Goal: Communication & Community: Participate in discussion

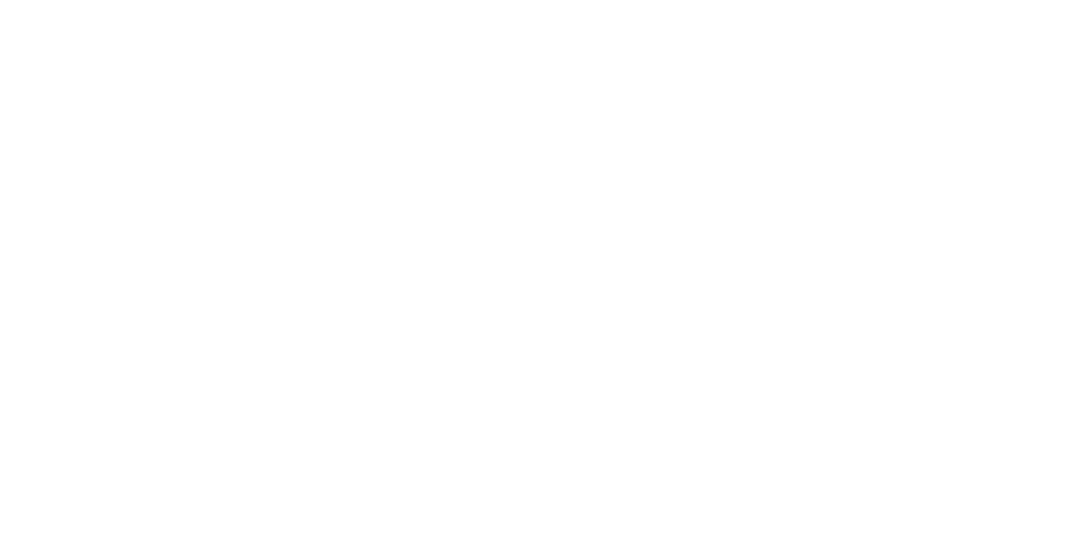
click at [1016, 0] on html at bounding box center [546, 0] width 1092 height 0
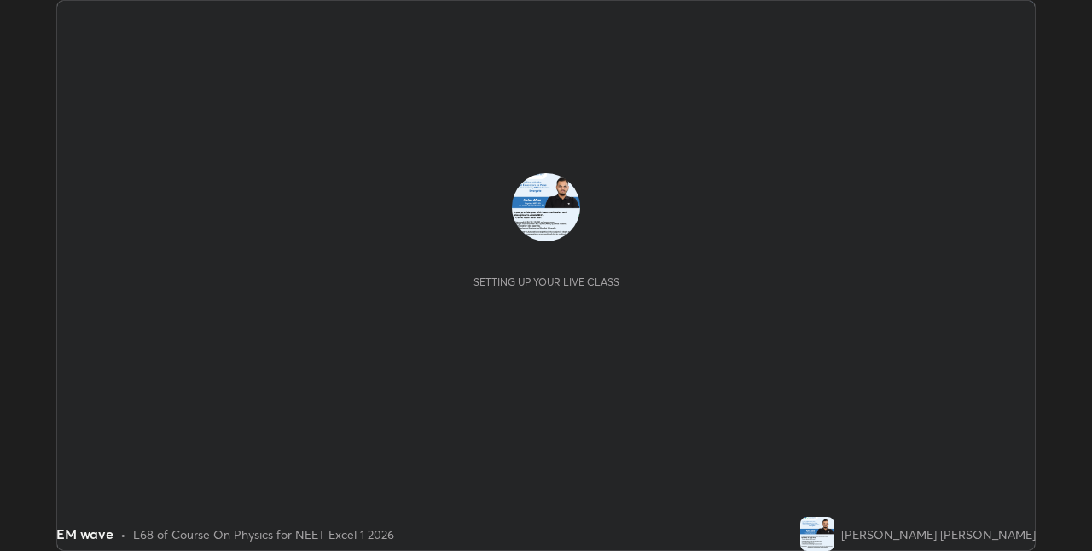
scroll to position [551, 1092]
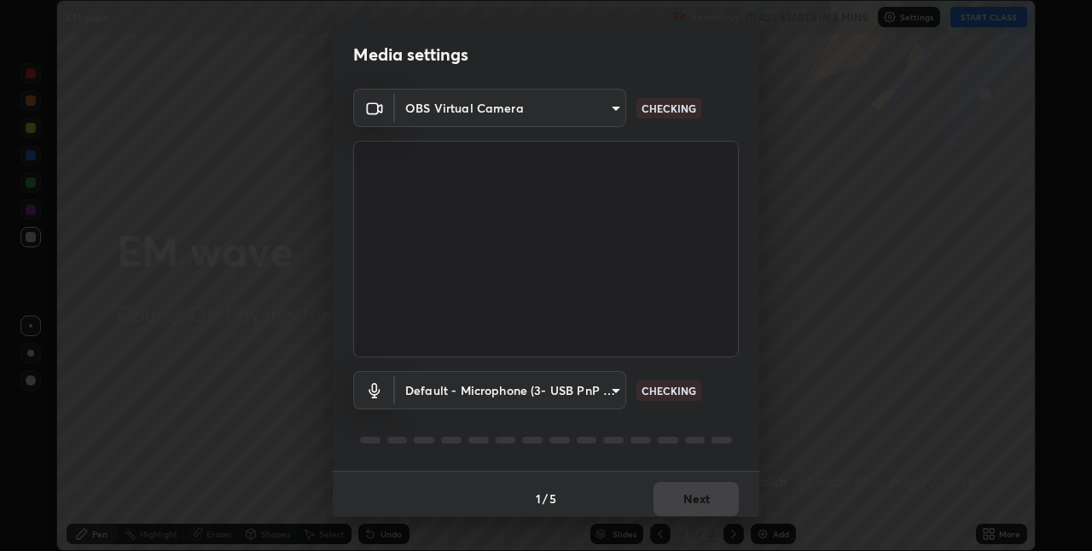
type input "8eb8a9b94d543390f1bf6c46f2de83bcb95ddf8c53c718d69585ea9f7ba8e57b"
click at [567, 389] on body "Erase all EM wave Recording CLASS STARTS IN 3 MINS Settings START CLASS Setting…" at bounding box center [546, 275] width 1092 height 551
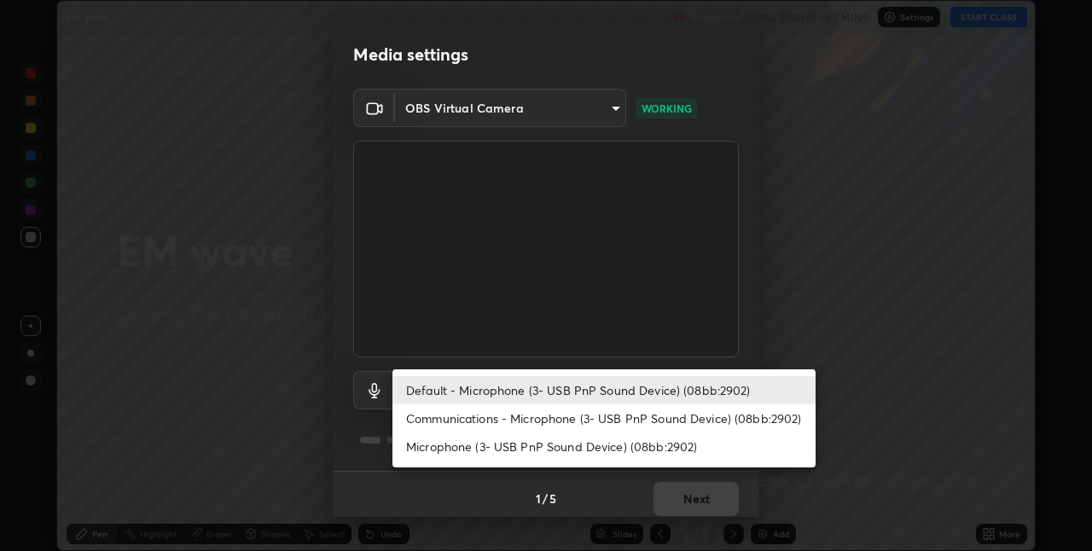
click at [602, 423] on li "Communications - Microphone (3- USB PnP Sound Device) (08bb:2902)" at bounding box center [604, 418] width 423 height 28
type input "communications"
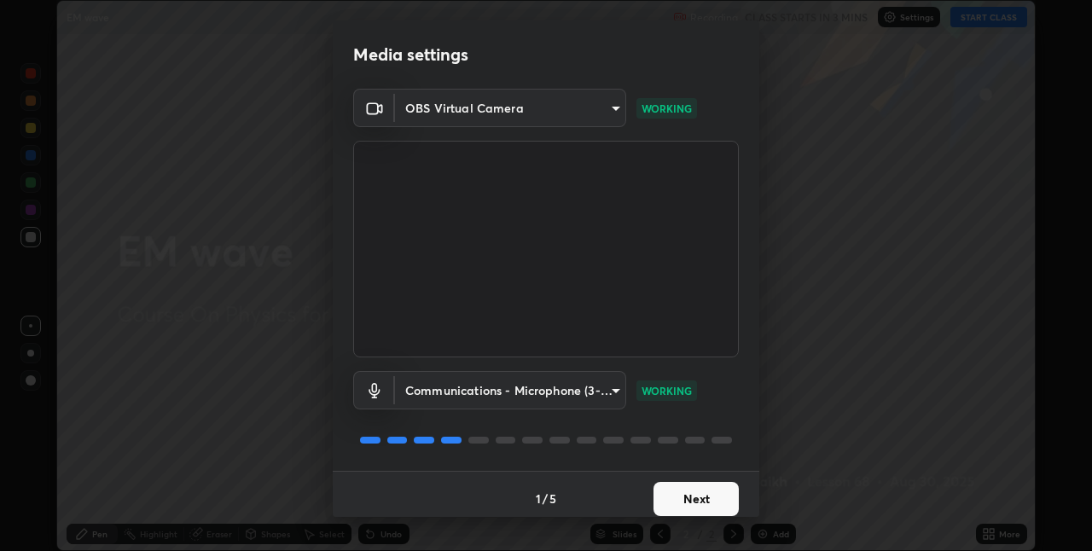
scroll to position [9, 0]
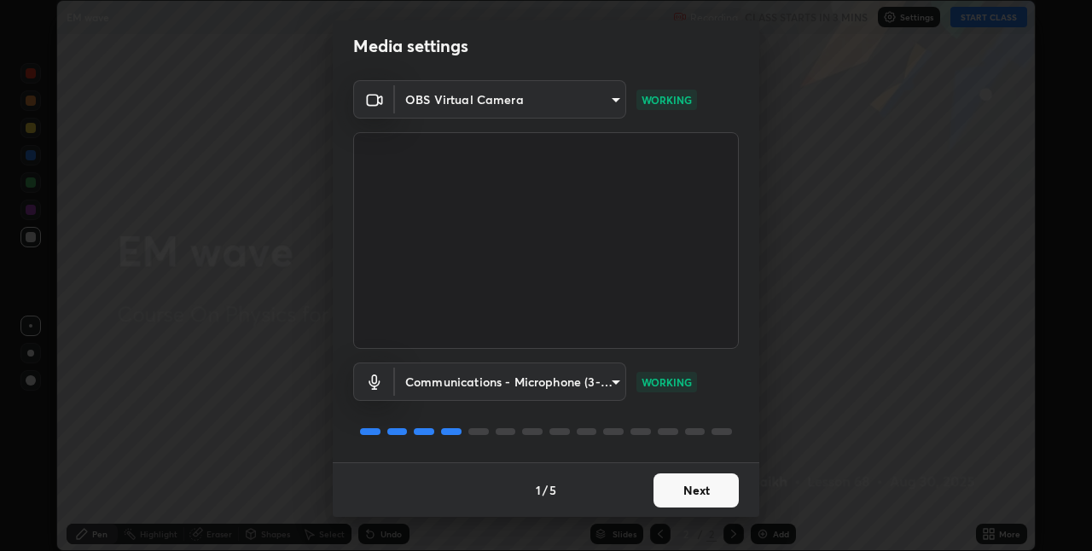
click at [707, 492] on button "Next" at bounding box center [696, 491] width 85 height 34
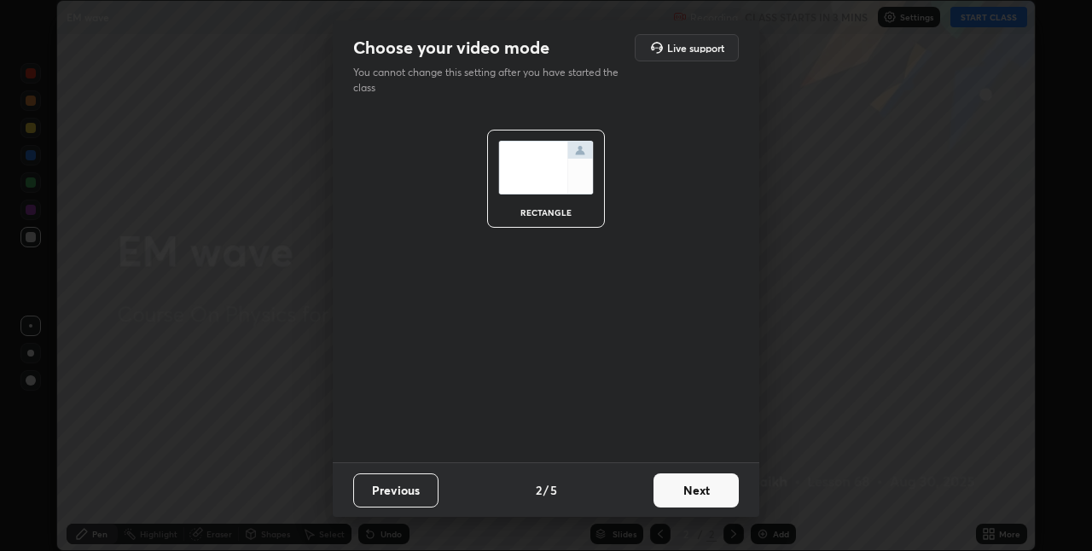
click at [714, 486] on button "Next" at bounding box center [696, 491] width 85 height 34
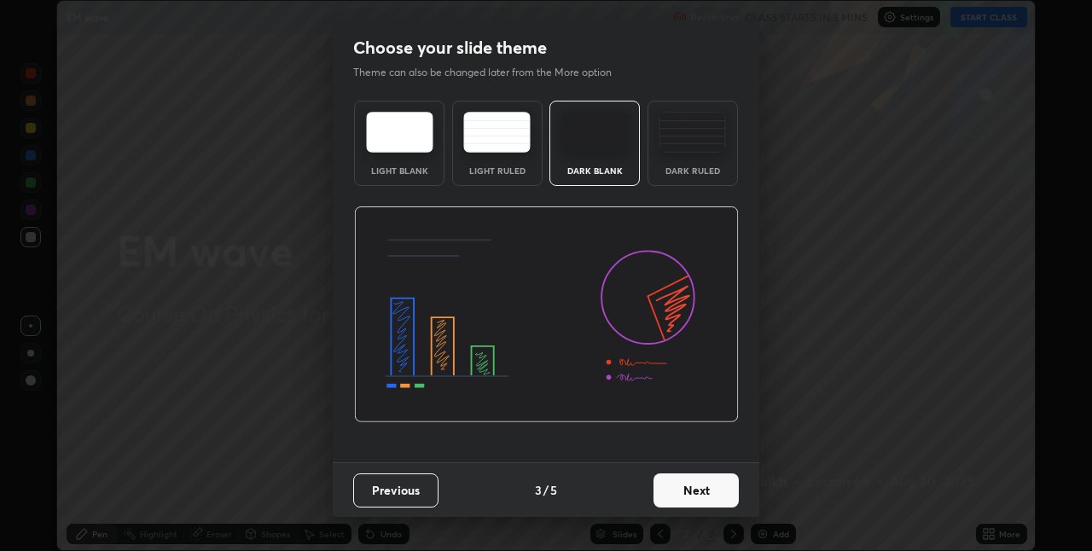
click at [716, 495] on button "Next" at bounding box center [696, 491] width 85 height 34
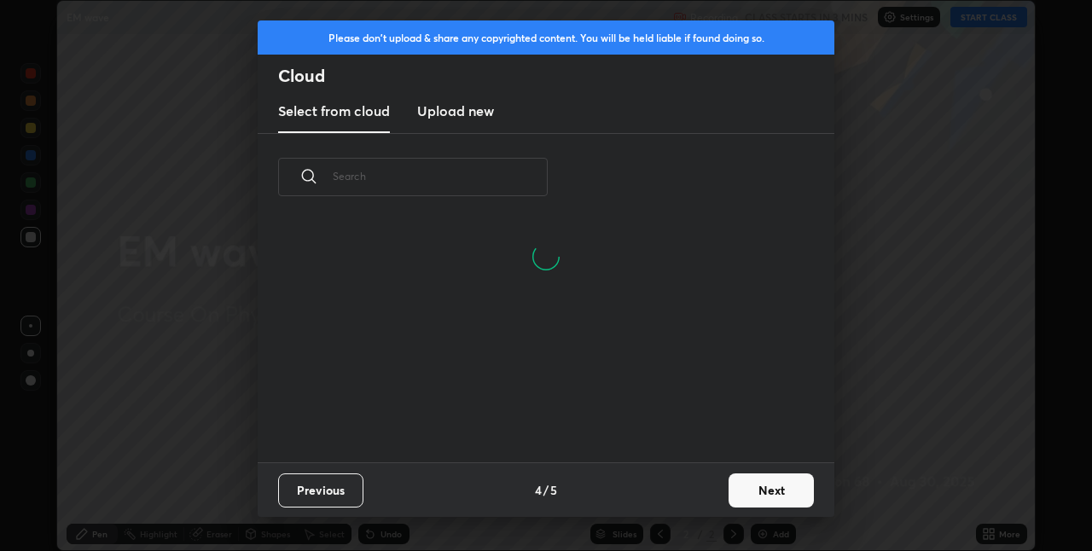
click at [758, 490] on button "Next" at bounding box center [771, 491] width 85 height 34
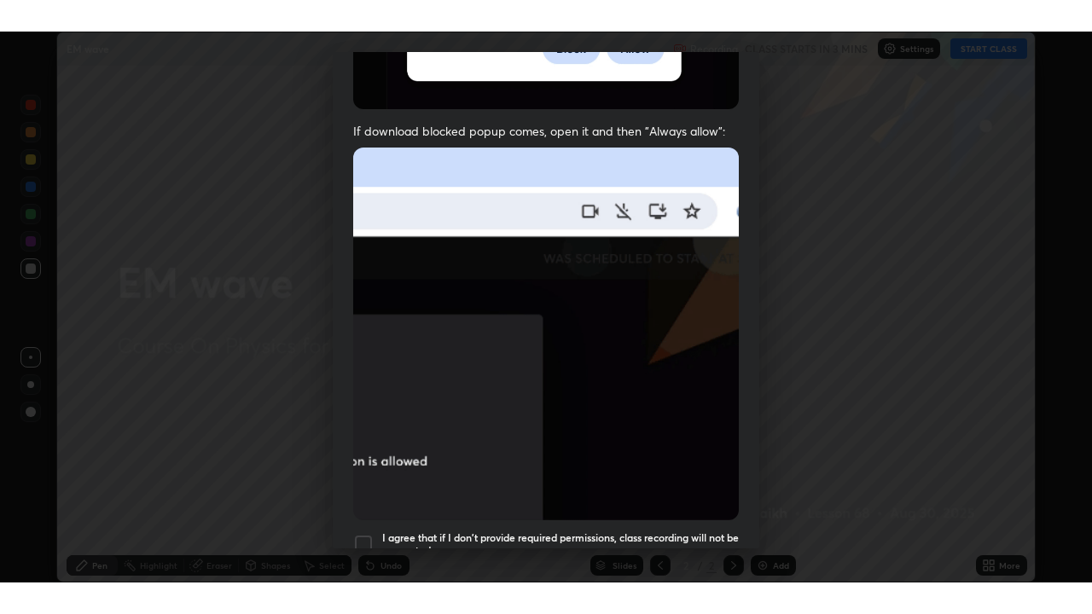
scroll to position [357, 0]
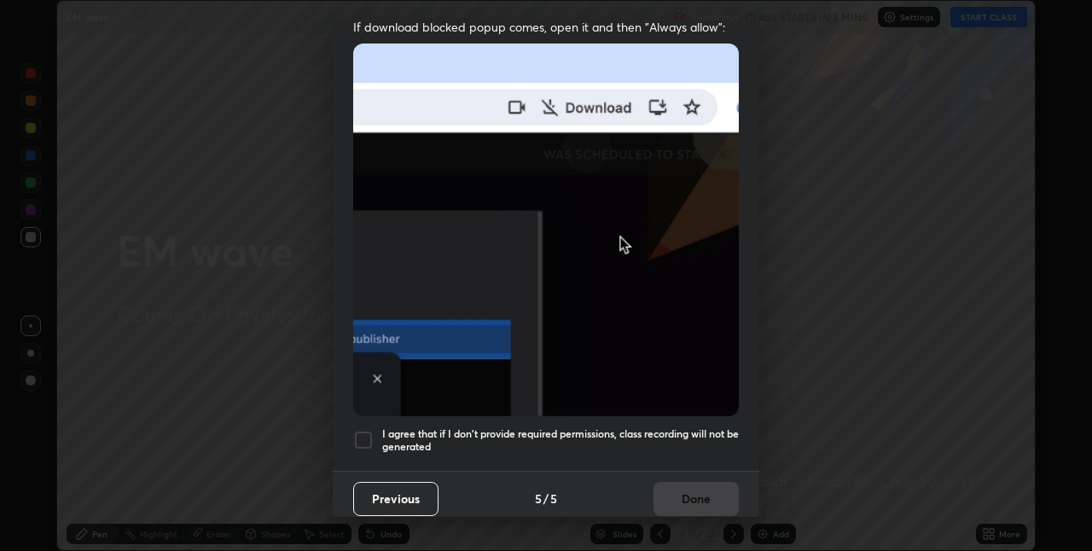
click at [363, 430] on div at bounding box center [363, 440] width 20 height 20
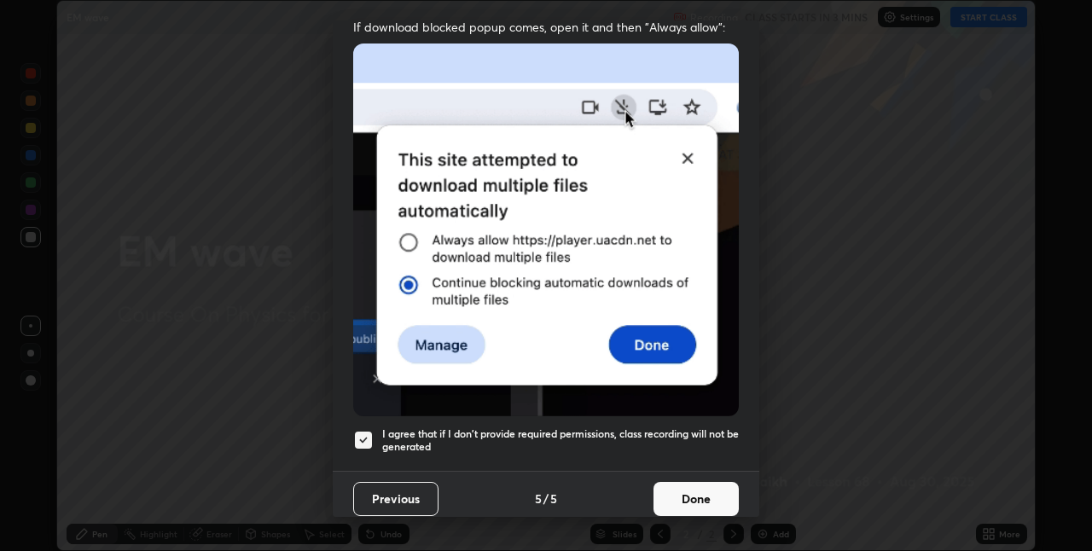
click at [692, 495] on button "Done" at bounding box center [696, 499] width 85 height 34
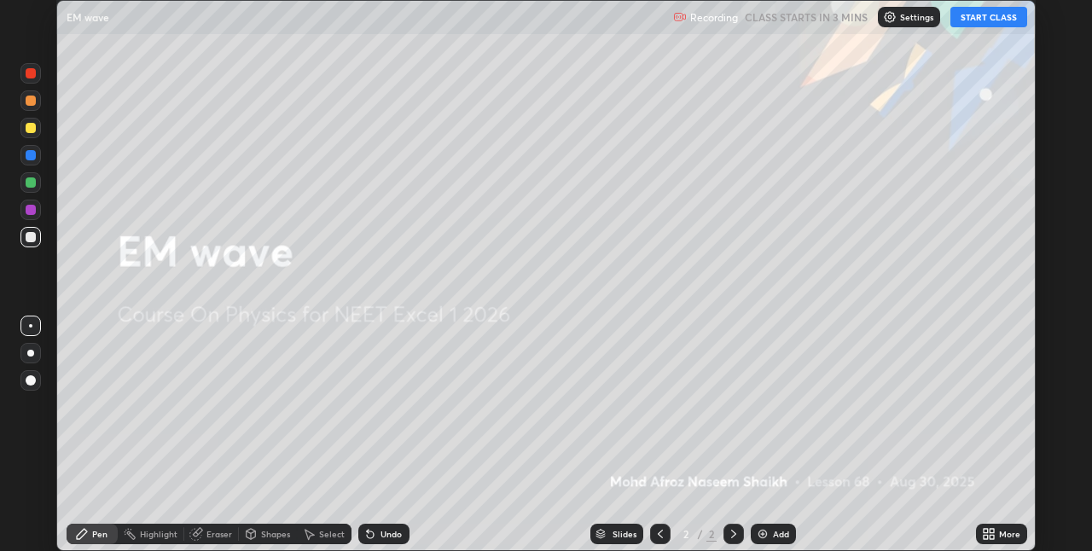
click at [973, 23] on button "START CLASS" at bounding box center [989, 17] width 77 height 20
click at [986, 534] on icon at bounding box center [989, 534] width 14 height 14
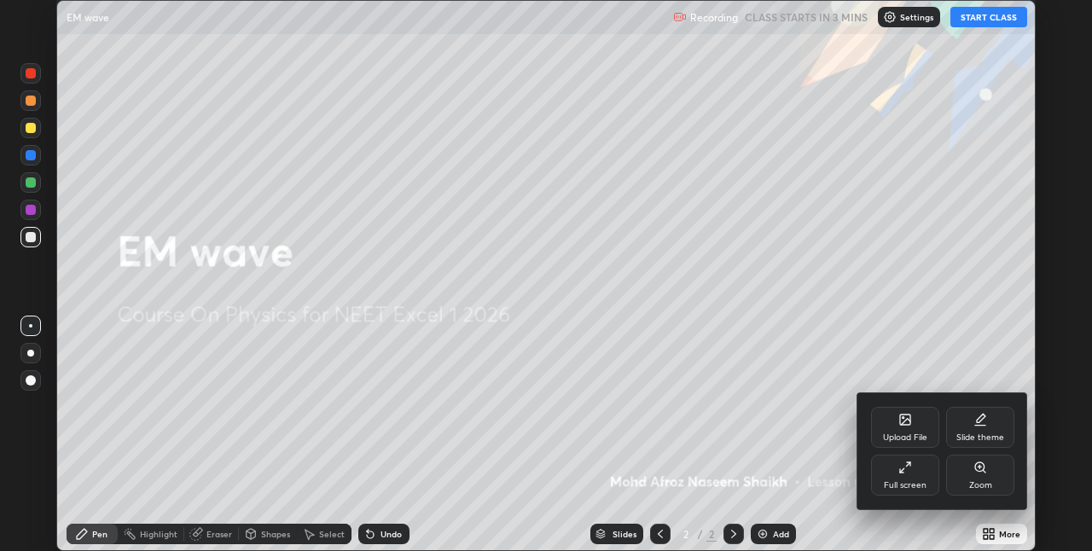
click at [922, 468] on div "Full screen" at bounding box center [905, 475] width 68 height 41
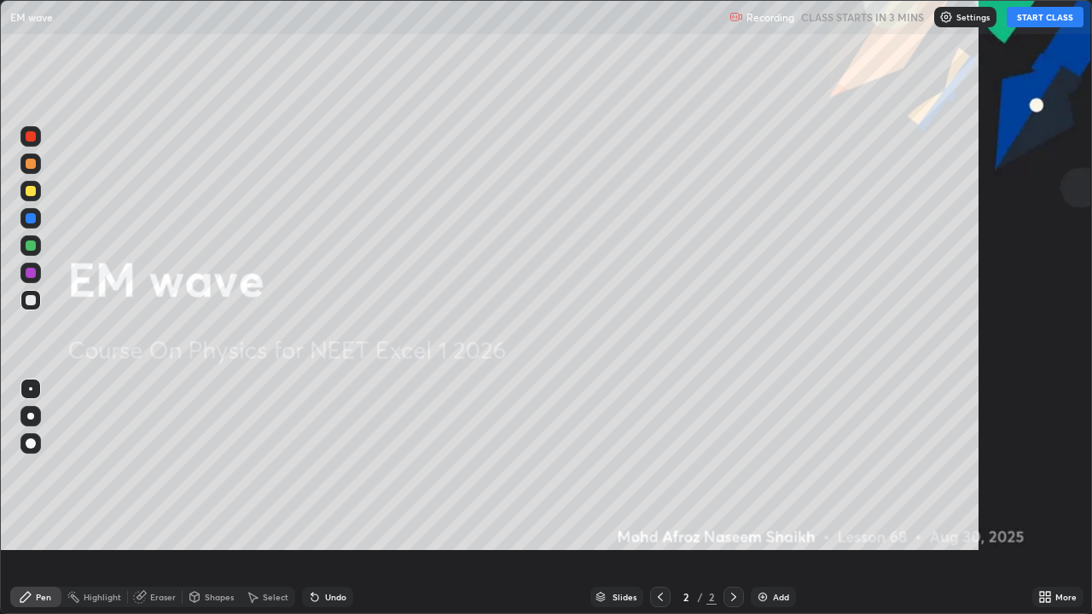
scroll to position [614, 1092]
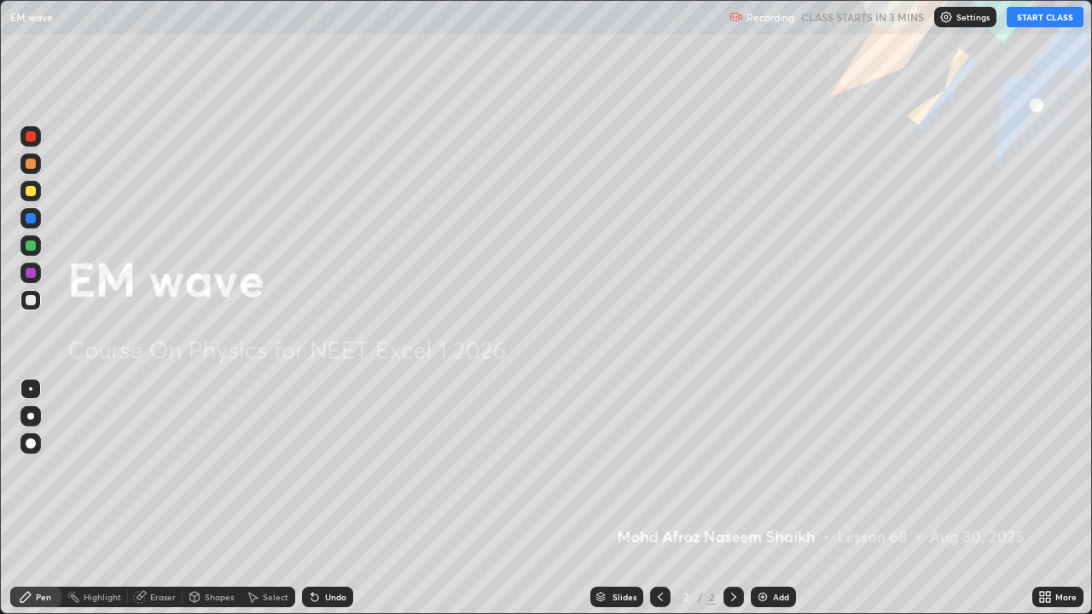
click at [760, 550] on div "Add" at bounding box center [773, 597] width 45 height 20
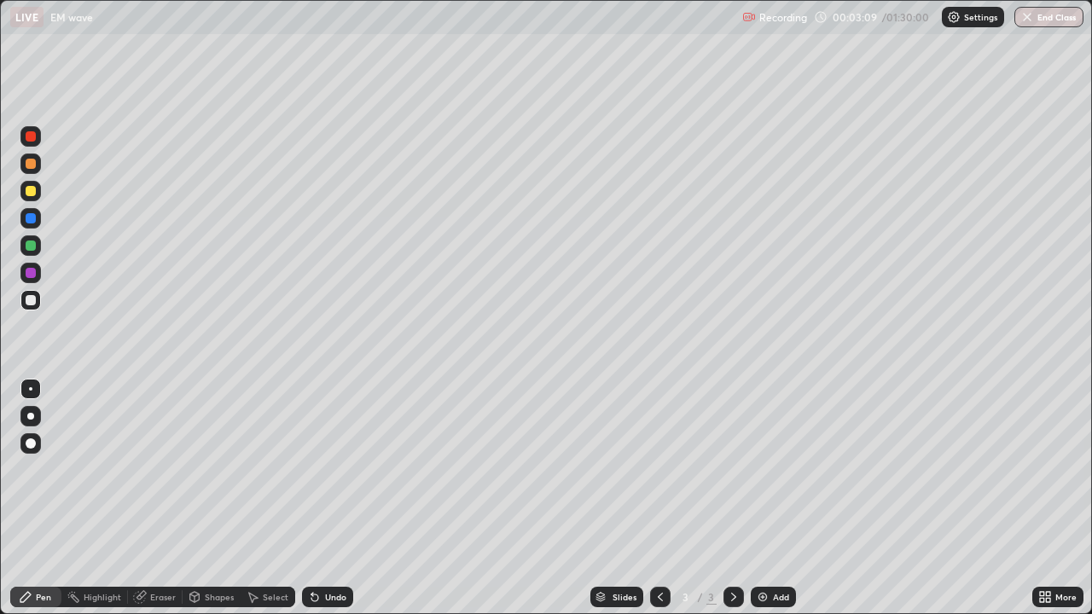
click at [31, 416] on div at bounding box center [30, 416] width 7 height 7
click at [34, 300] on div at bounding box center [31, 300] width 10 height 10
click at [312, 550] on icon at bounding box center [314, 598] width 7 height 7
click at [31, 165] on div at bounding box center [31, 164] width 10 height 10
click at [29, 168] on div at bounding box center [31, 164] width 10 height 10
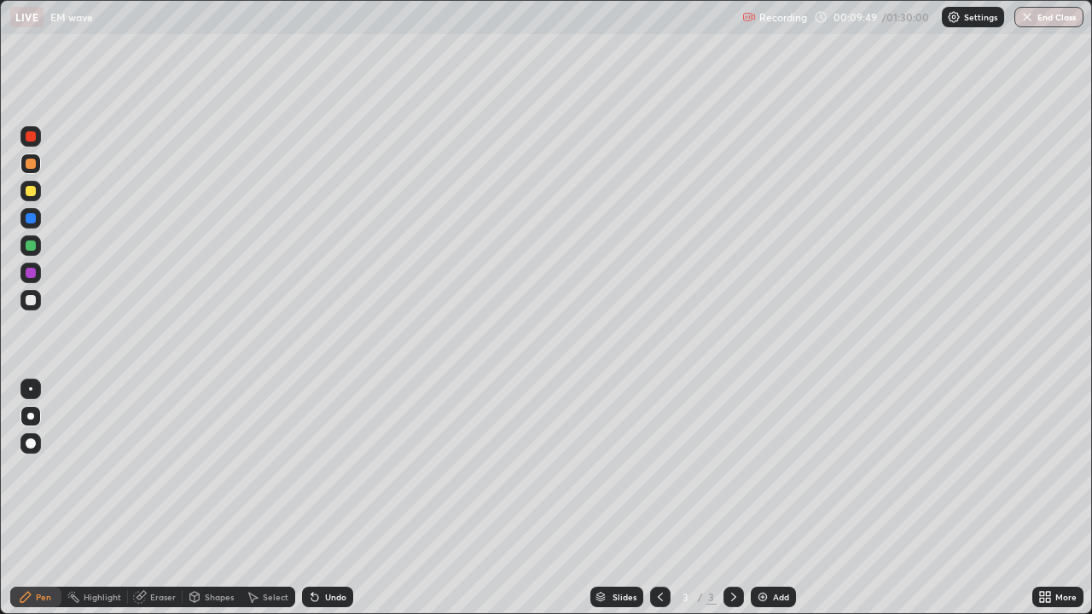
click at [31, 301] on div at bounding box center [31, 300] width 10 height 10
click at [312, 550] on icon at bounding box center [314, 598] width 7 height 7
click at [308, 550] on icon at bounding box center [315, 598] width 14 height 14
click at [311, 550] on icon at bounding box center [312, 594] width 2 height 2
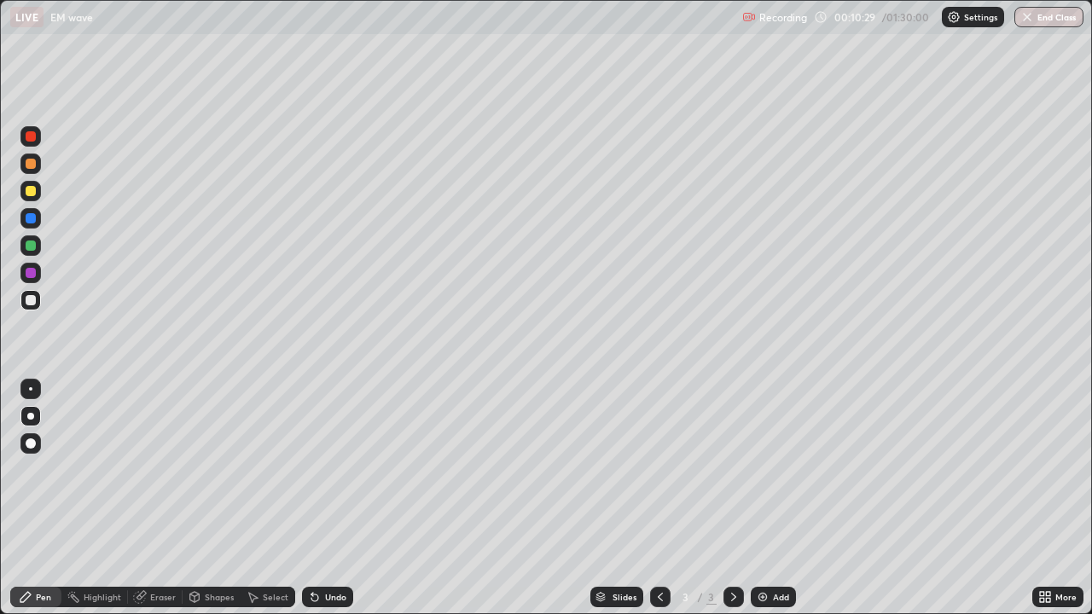
click at [311, 550] on icon at bounding box center [314, 598] width 7 height 7
click at [315, 550] on icon at bounding box center [315, 598] width 14 height 14
click at [318, 550] on icon at bounding box center [315, 598] width 14 height 14
click at [316, 550] on icon at bounding box center [315, 598] width 14 height 14
click at [314, 550] on icon at bounding box center [314, 598] width 7 height 7
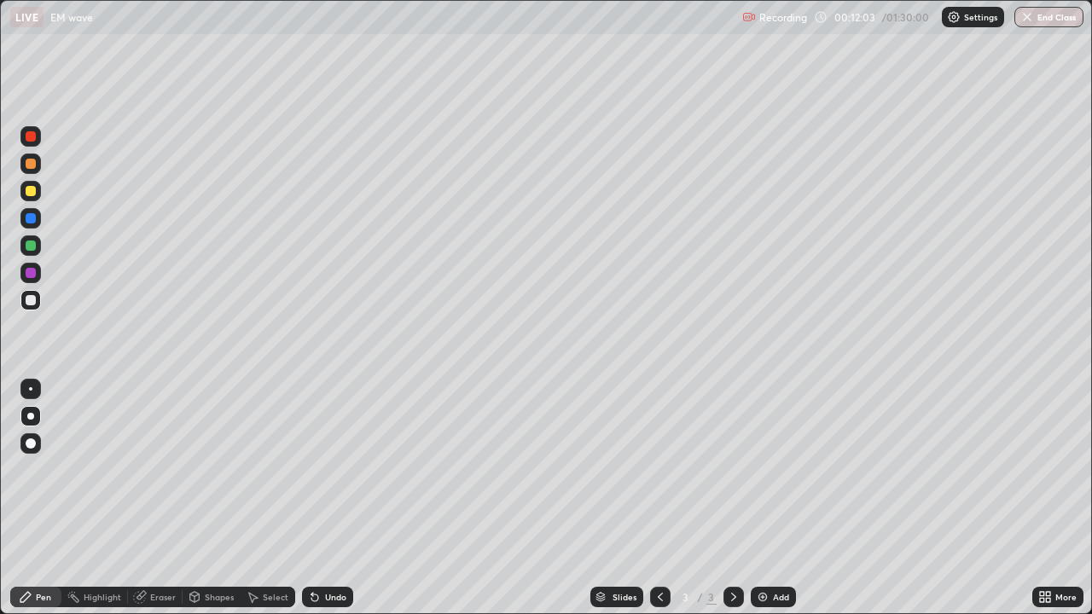
click at [311, 550] on icon at bounding box center [314, 598] width 7 height 7
click at [311, 550] on div "Undo" at bounding box center [327, 597] width 51 height 20
click at [40, 137] on div at bounding box center [30, 136] width 20 height 20
click at [40, 300] on div at bounding box center [30, 300] width 20 height 20
click at [166, 550] on div "Eraser" at bounding box center [163, 597] width 26 height 9
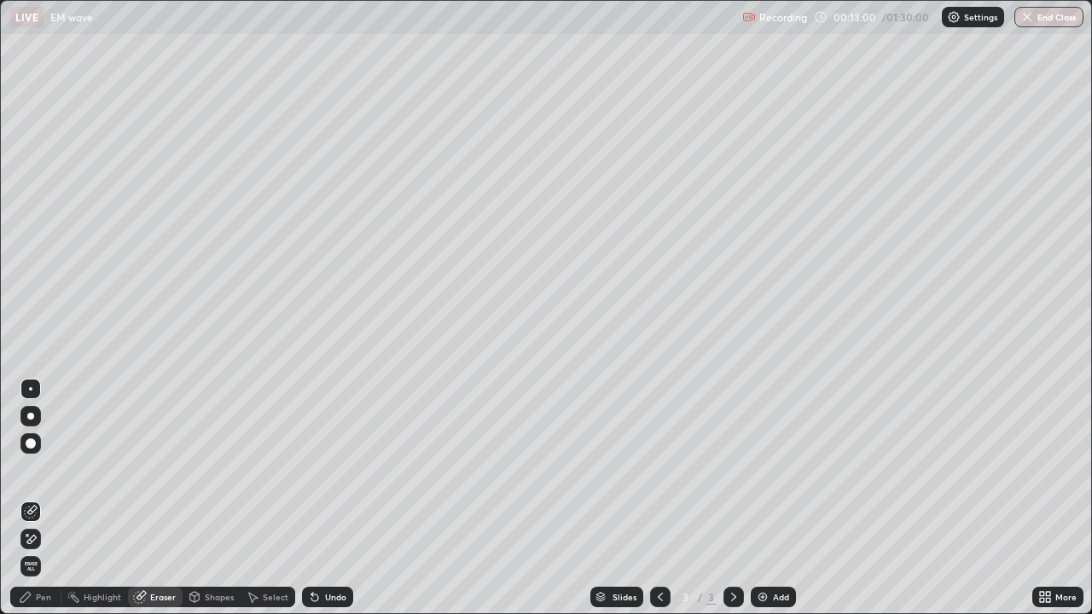
click at [45, 550] on div "Pen" at bounding box center [35, 597] width 51 height 20
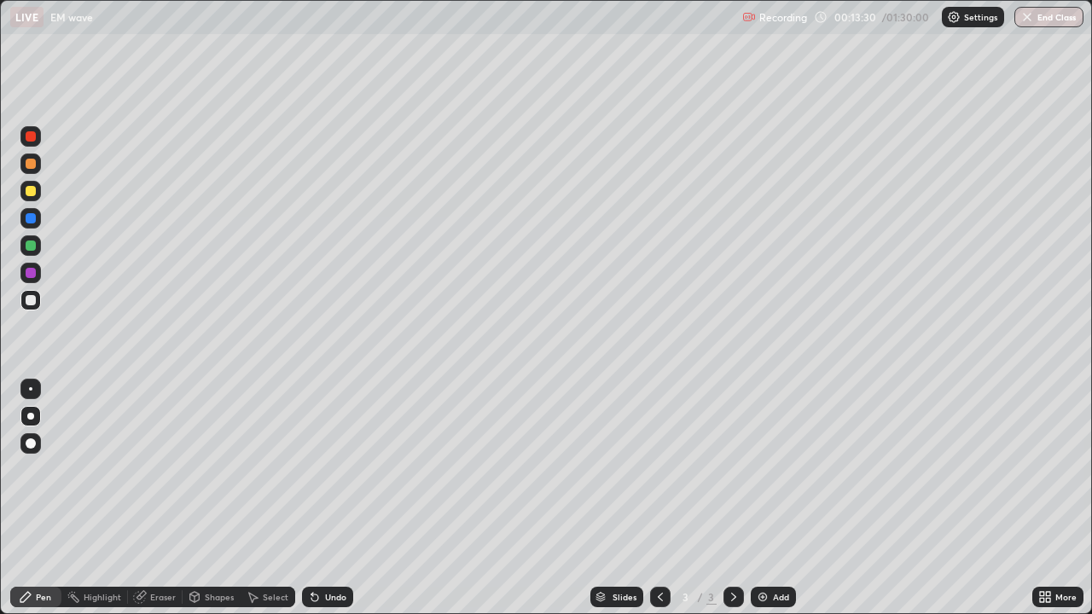
click at [26, 194] on div at bounding box center [31, 191] width 10 height 10
click at [28, 164] on div at bounding box center [31, 164] width 10 height 10
click at [767, 550] on img at bounding box center [763, 598] width 14 height 14
click at [313, 550] on div "Undo" at bounding box center [327, 597] width 51 height 20
click at [324, 550] on div "Undo" at bounding box center [327, 597] width 51 height 20
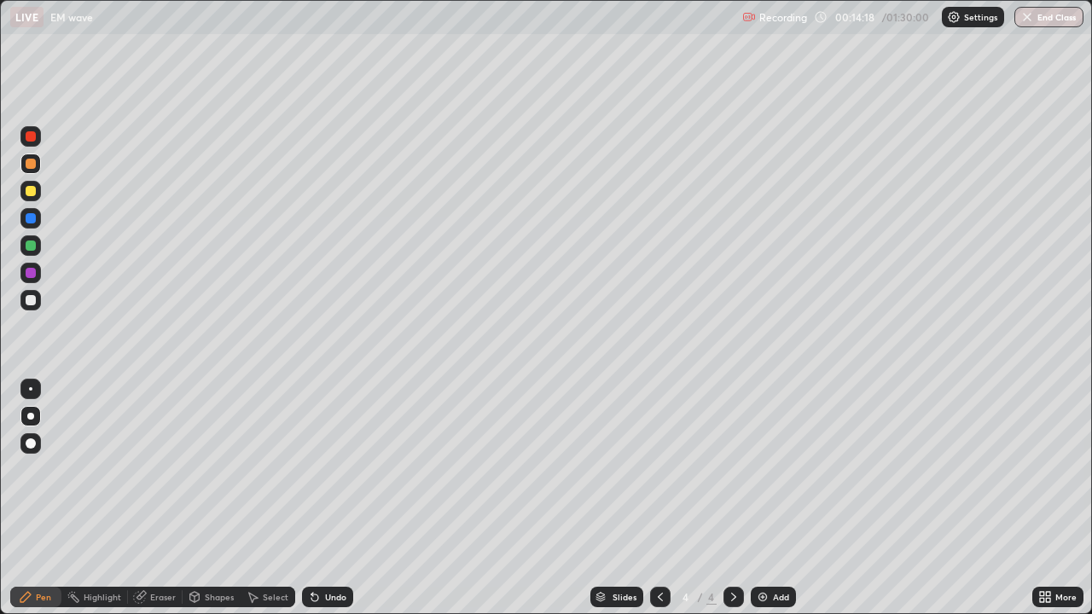
click at [316, 550] on icon at bounding box center [314, 598] width 7 height 7
click at [659, 550] on icon at bounding box center [661, 598] width 14 height 14
click at [731, 550] on icon at bounding box center [733, 597] width 5 height 9
click at [314, 550] on icon at bounding box center [314, 598] width 7 height 7
click at [308, 550] on icon at bounding box center [315, 598] width 14 height 14
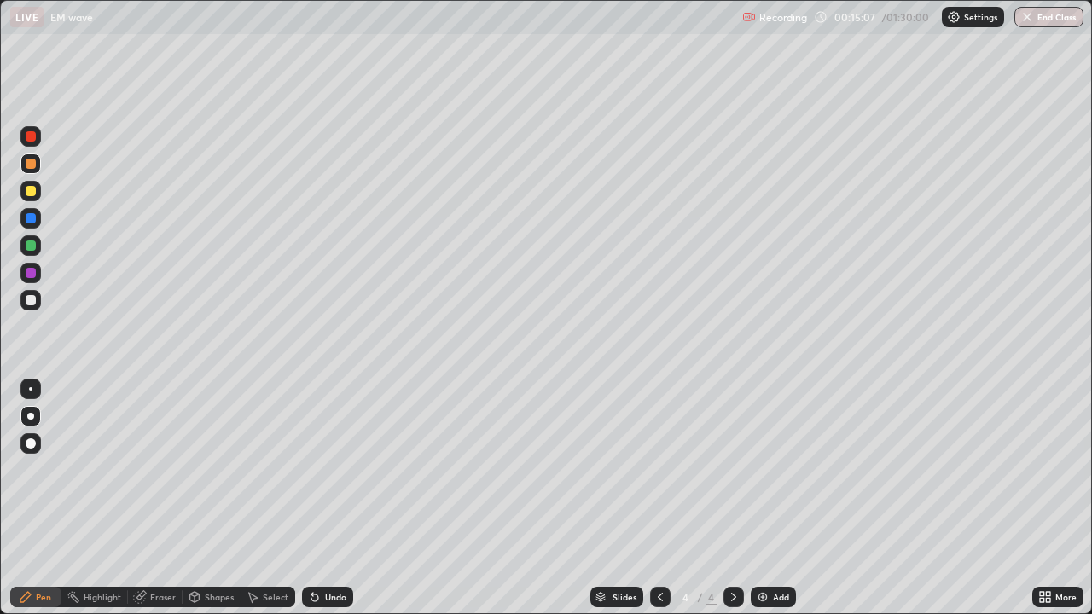
click at [657, 550] on icon at bounding box center [661, 598] width 14 height 14
click at [730, 550] on icon at bounding box center [734, 598] width 14 height 14
click at [255, 550] on icon at bounding box center [253, 598] width 14 height 14
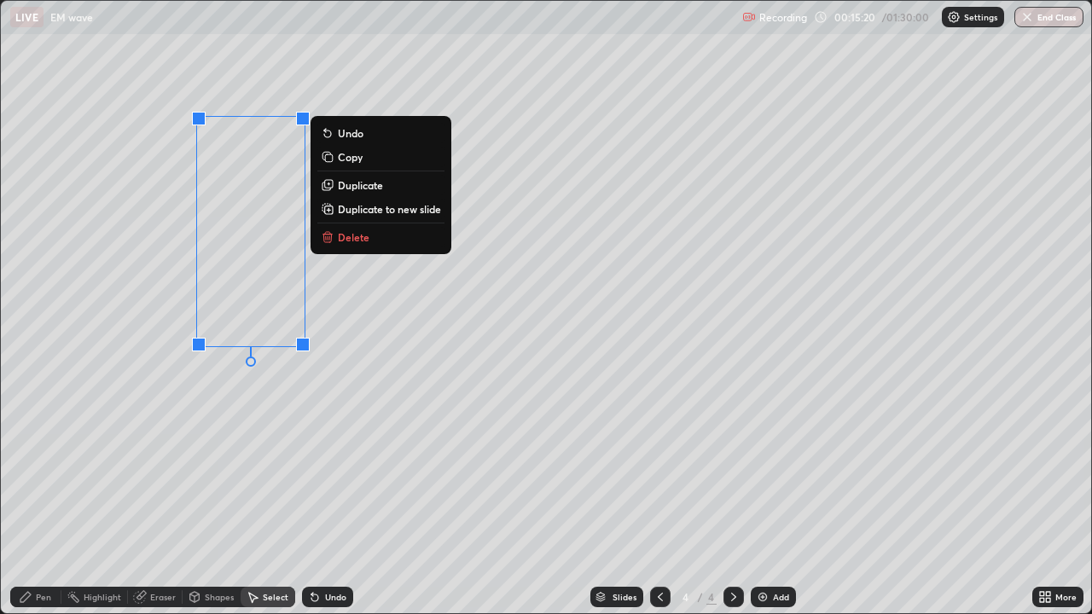
click at [368, 240] on p "Delete" at bounding box center [354, 237] width 32 height 14
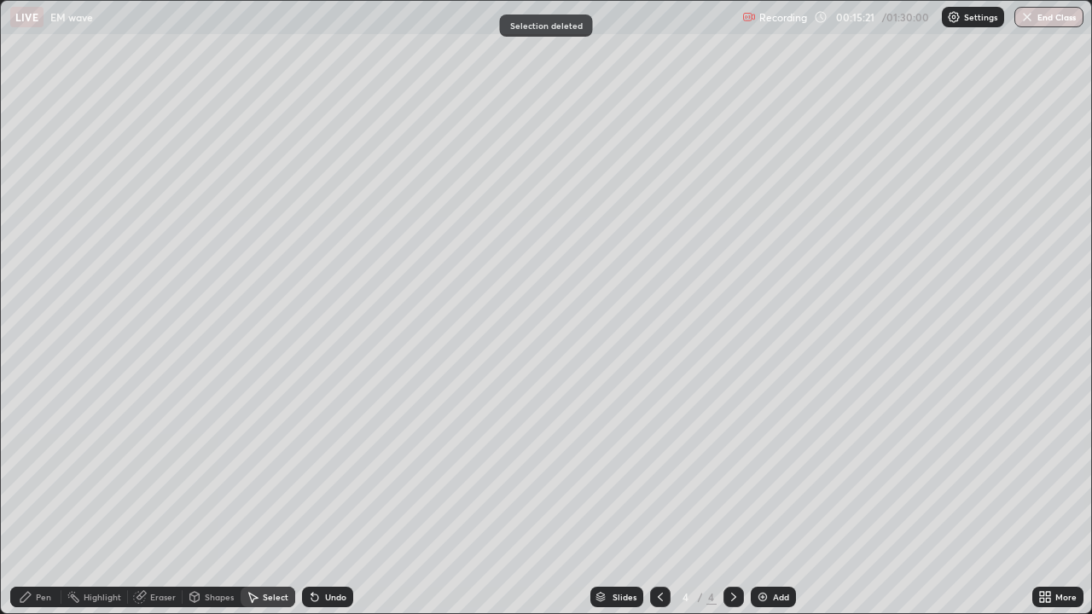
click at [44, 550] on div "Pen" at bounding box center [43, 597] width 15 height 9
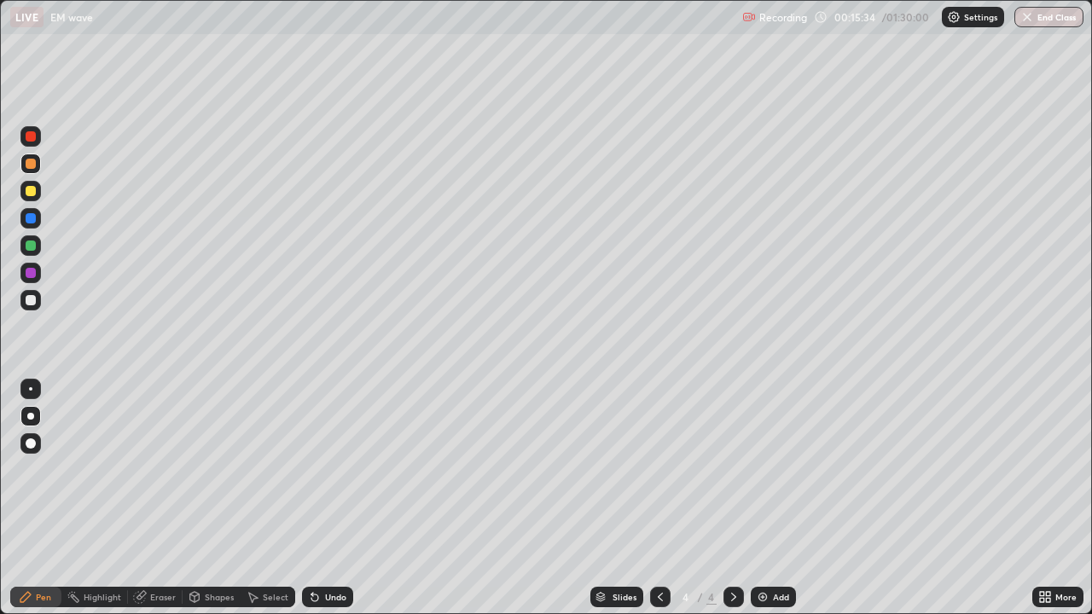
click at [659, 550] on icon at bounding box center [661, 598] width 14 height 14
click at [32, 190] on div at bounding box center [31, 191] width 10 height 10
click at [270, 550] on div "Select" at bounding box center [276, 597] width 26 height 9
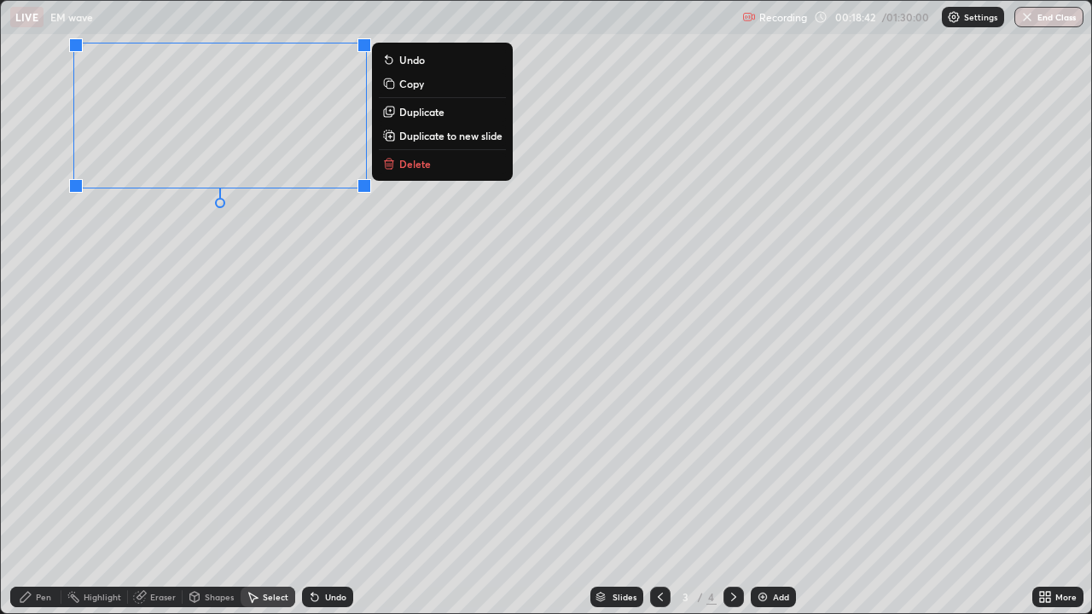
click at [416, 169] on p "Delete" at bounding box center [415, 164] width 32 height 14
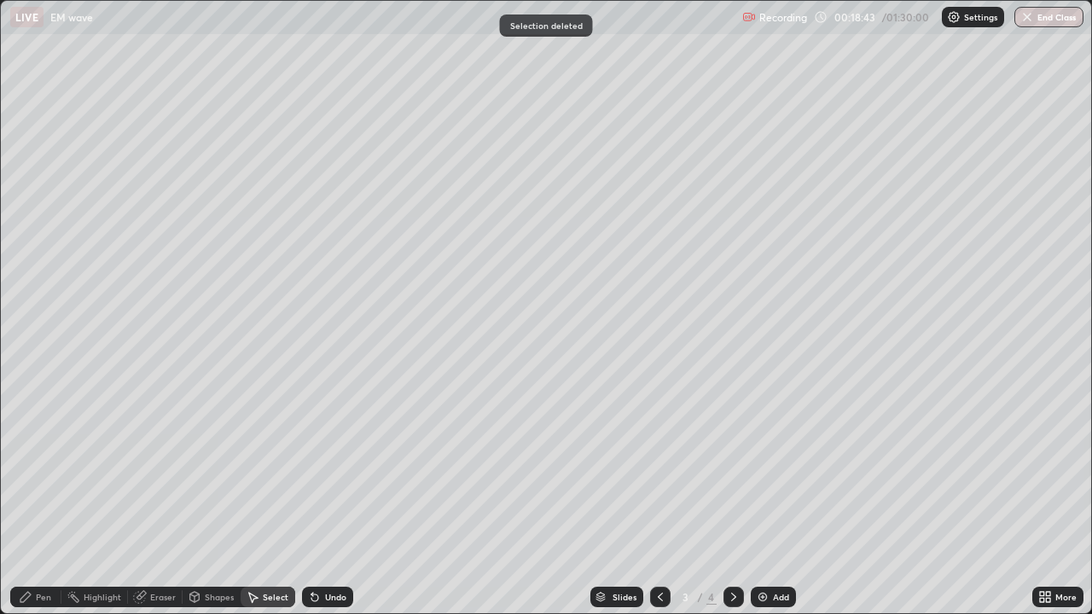
click at [43, 550] on div "Pen" at bounding box center [43, 597] width 15 height 9
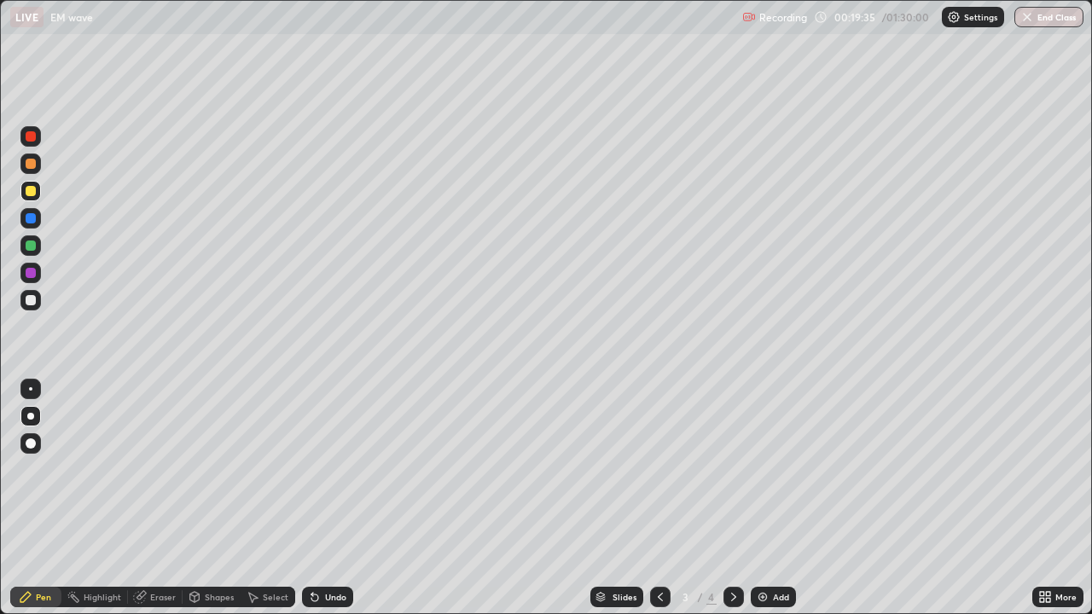
click at [34, 170] on div at bounding box center [30, 164] width 20 height 20
click at [311, 550] on icon at bounding box center [314, 598] width 7 height 7
click at [318, 550] on icon at bounding box center [315, 598] width 14 height 14
click at [317, 550] on icon at bounding box center [315, 598] width 14 height 14
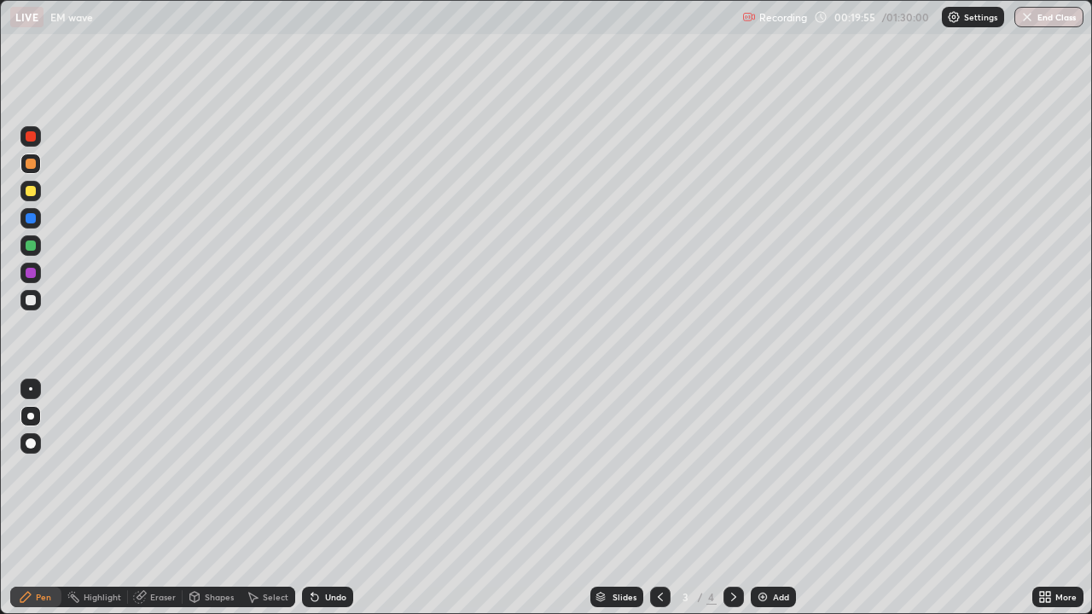
click at [319, 550] on div "Undo" at bounding box center [327, 597] width 51 height 20
click at [321, 550] on div "Undo" at bounding box center [327, 597] width 51 height 20
click at [312, 550] on icon at bounding box center [314, 598] width 7 height 7
click at [317, 550] on icon at bounding box center [315, 598] width 14 height 14
click at [259, 550] on div "Select" at bounding box center [268, 597] width 55 height 20
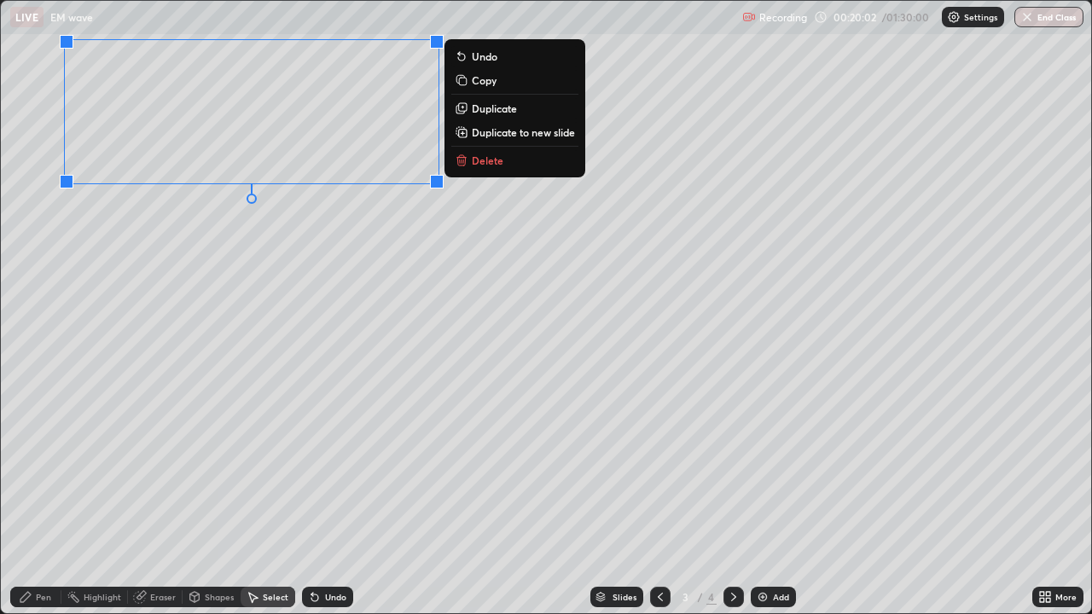
click at [498, 136] on p "Duplicate to new slide" at bounding box center [523, 132] width 103 height 14
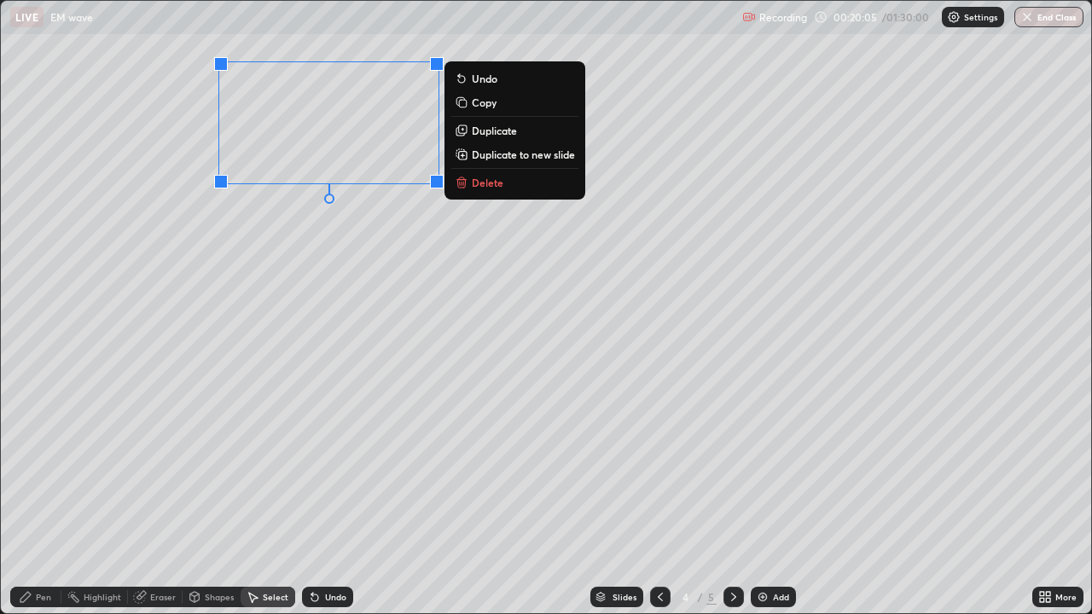
click at [481, 190] on button "Delete" at bounding box center [514, 182] width 127 height 20
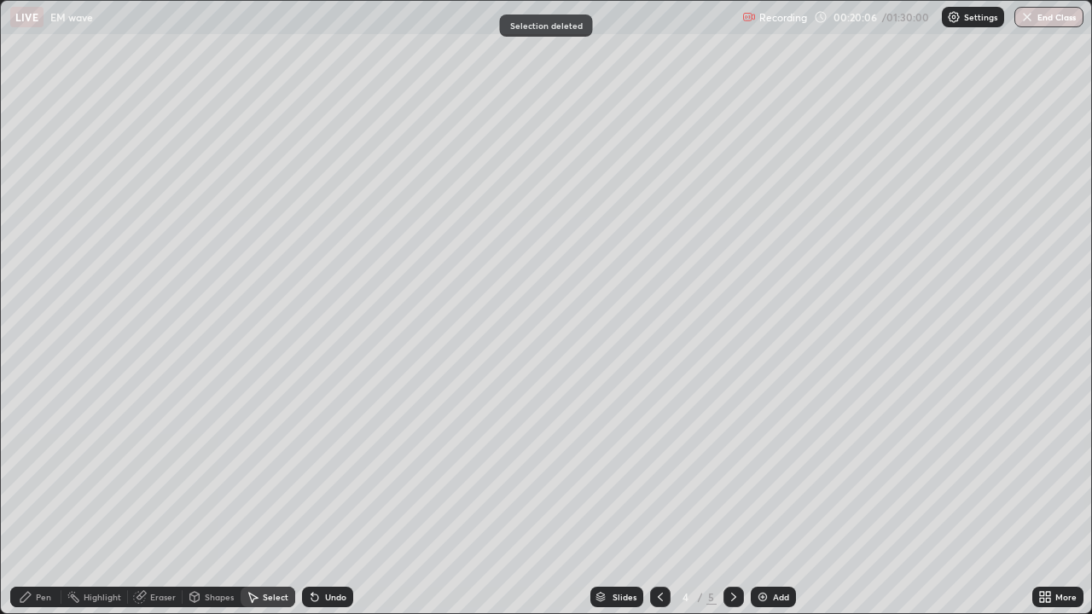
click at [28, 550] on icon at bounding box center [26, 598] width 14 height 14
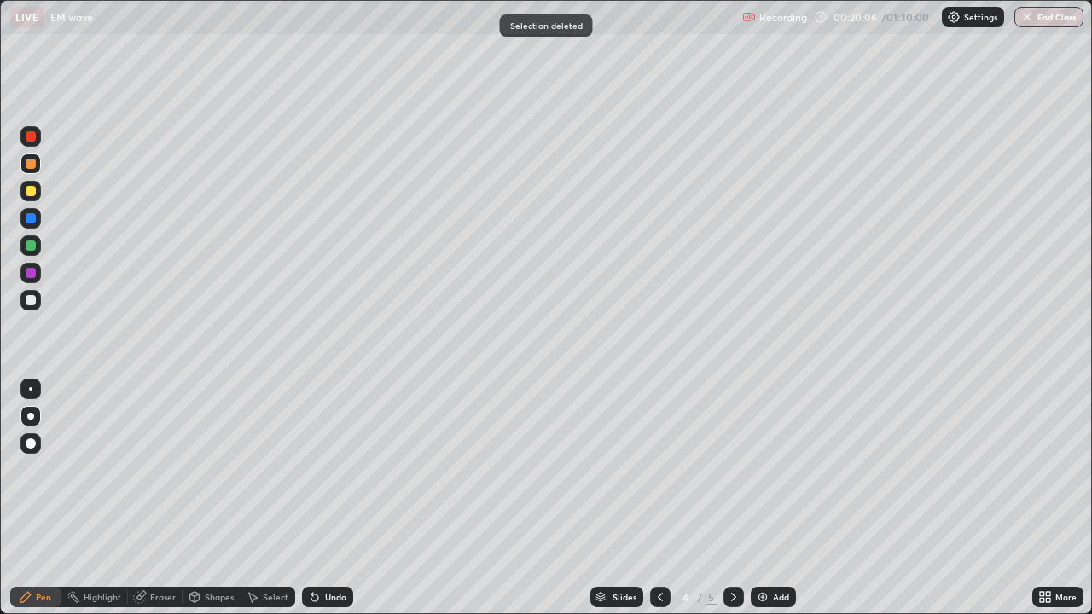
click at [36, 308] on div at bounding box center [30, 300] width 20 height 20
click at [160, 550] on div "Eraser" at bounding box center [163, 597] width 26 height 9
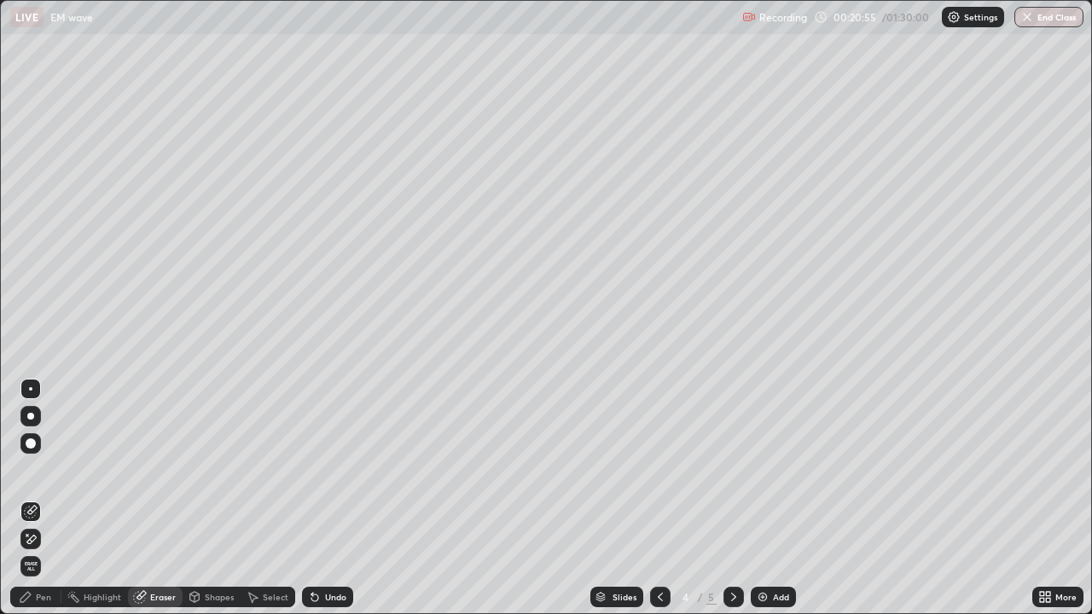
click at [51, 550] on div "Pen" at bounding box center [35, 597] width 51 height 20
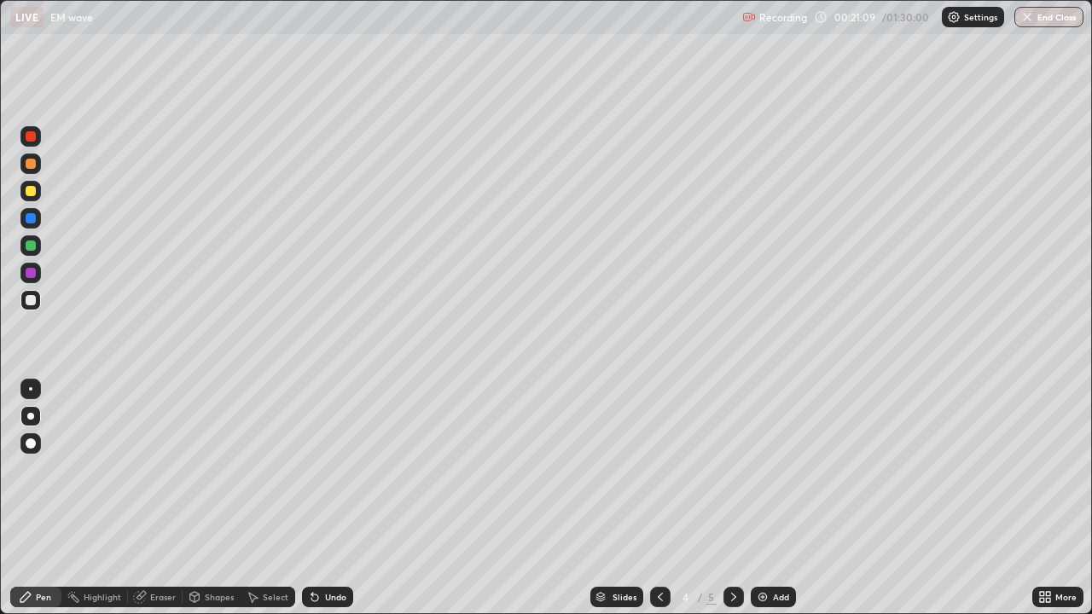
click at [318, 550] on icon at bounding box center [315, 598] width 14 height 14
click at [29, 136] on div at bounding box center [31, 136] width 10 height 10
click at [32, 301] on div at bounding box center [31, 300] width 10 height 10
click at [146, 550] on icon at bounding box center [140, 598] width 14 height 14
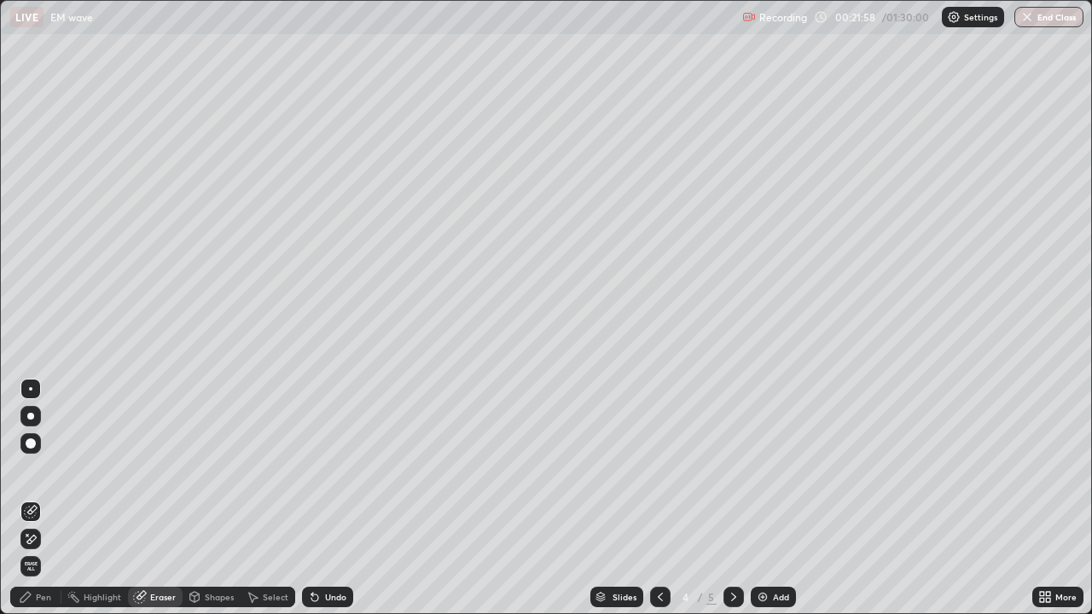
click at [44, 550] on div "Pen" at bounding box center [43, 597] width 15 height 9
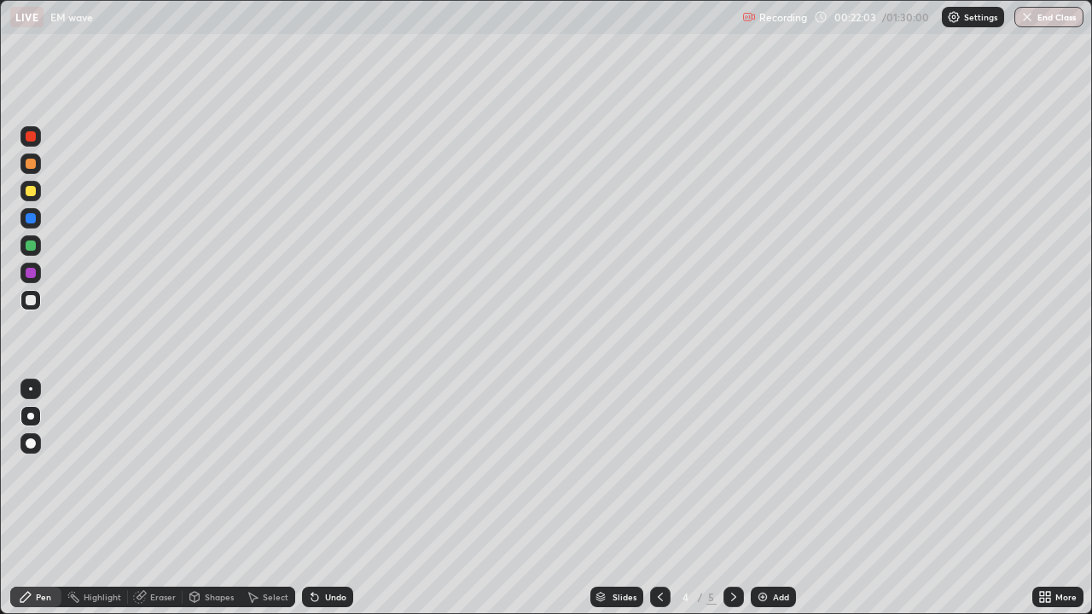
click at [310, 550] on icon at bounding box center [315, 598] width 14 height 14
click at [32, 143] on div at bounding box center [30, 136] width 20 height 20
click at [32, 300] on div at bounding box center [31, 300] width 10 height 10
click at [254, 550] on icon at bounding box center [253, 598] width 14 height 14
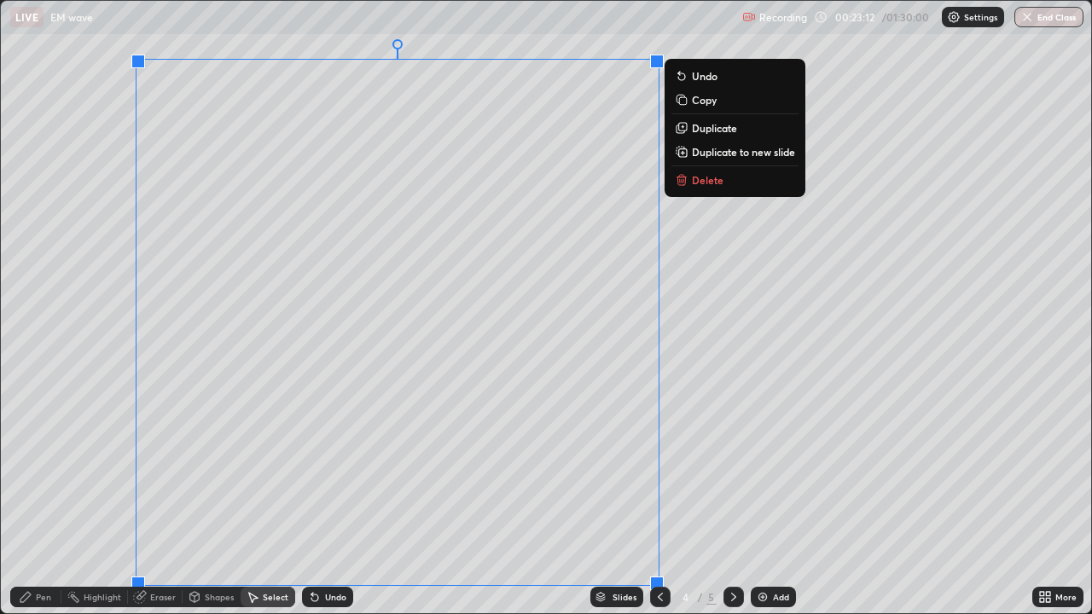
click at [693, 178] on p "Delete" at bounding box center [708, 180] width 32 height 14
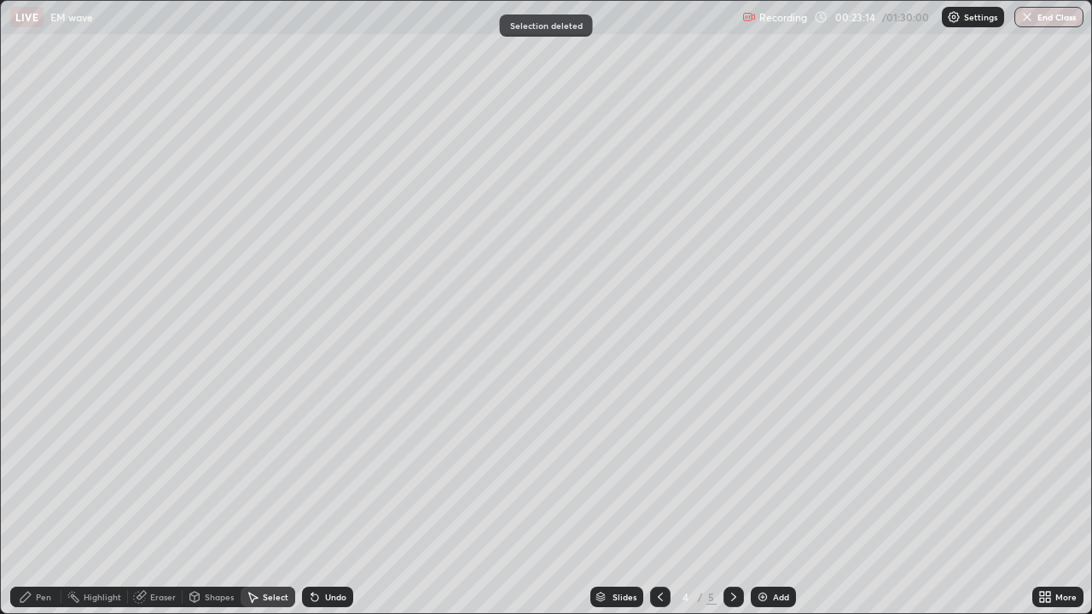
click at [153, 550] on div "Eraser" at bounding box center [155, 597] width 55 height 20
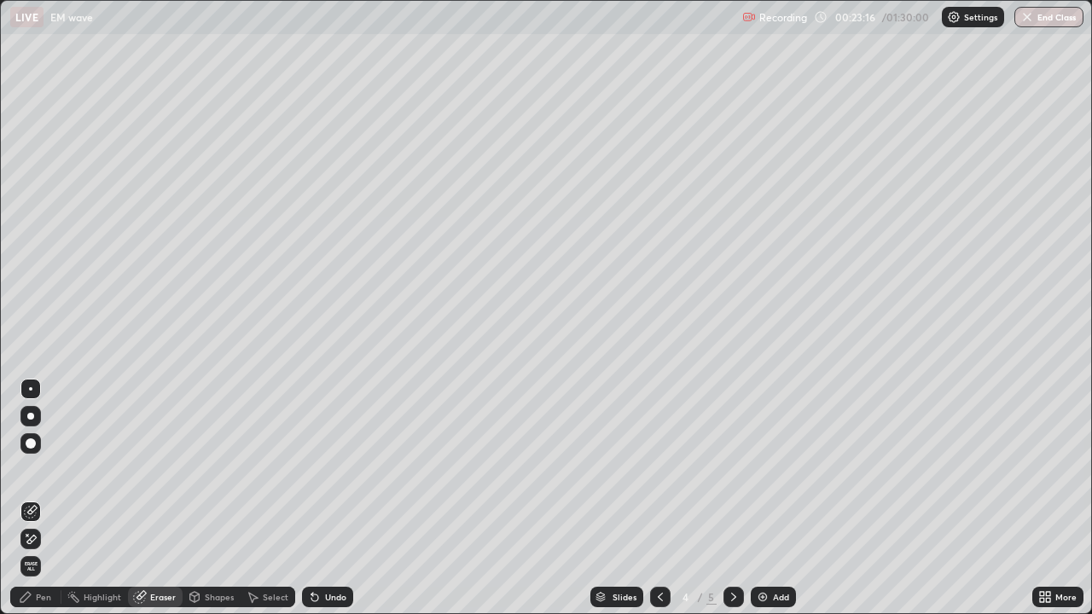
click at [42, 550] on div "Pen" at bounding box center [35, 597] width 51 height 20
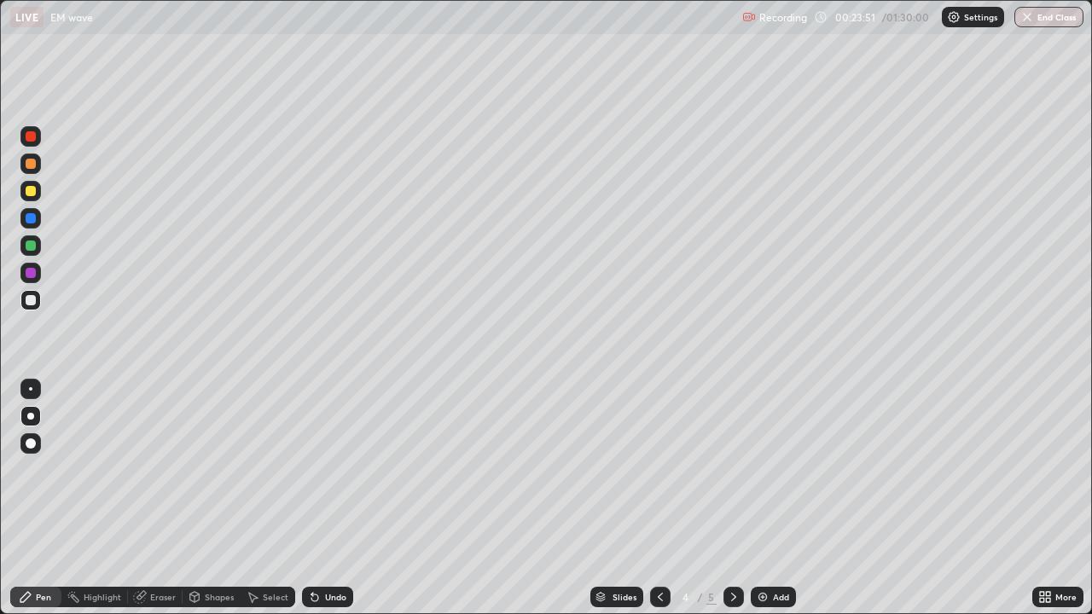
click at [160, 550] on div "Eraser" at bounding box center [163, 597] width 26 height 9
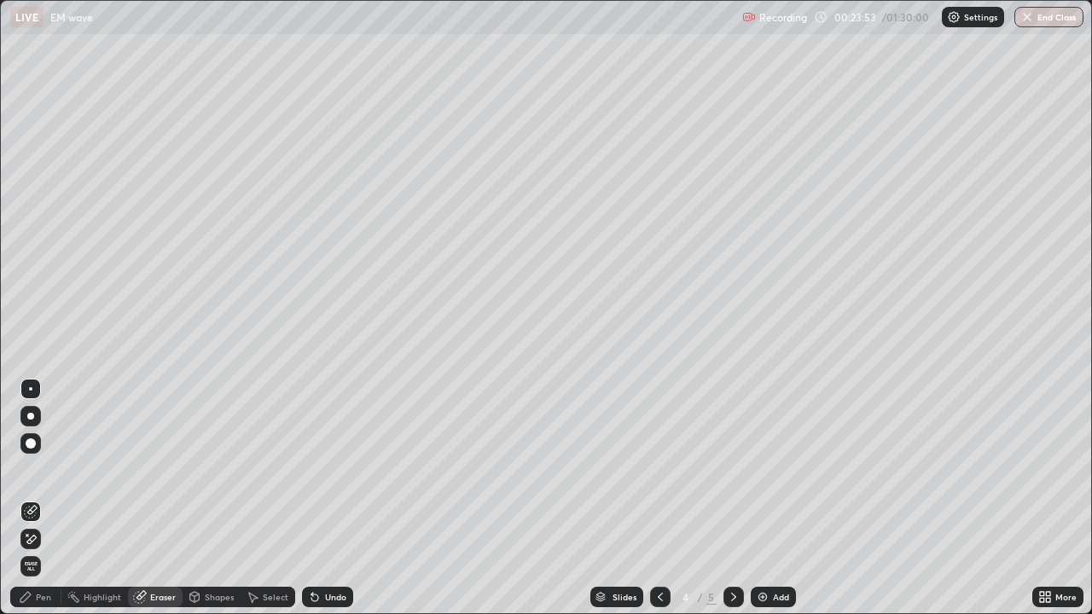
click at [36, 550] on div "Pen" at bounding box center [43, 597] width 15 height 9
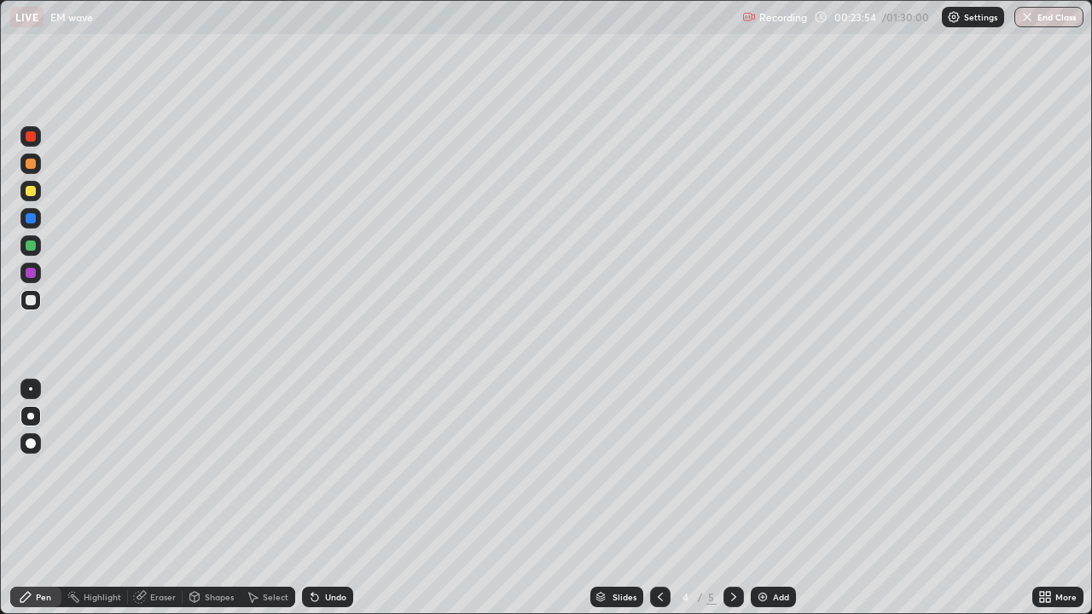
click at [31, 301] on div at bounding box center [31, 300] width 10 height 10
click at [32, 190] on div at bounding box center [31, 191] width 10 height 10
click at [320, 550] on div "Undo" at bounding box center [327, 597] width 51 height 20
click at [311, 550] on div "Undo" at bounding box center [327, 597] width 51 height 20
click at [319, 550] on div "Undo" at bounding box center [327, 597] width 51 height 20
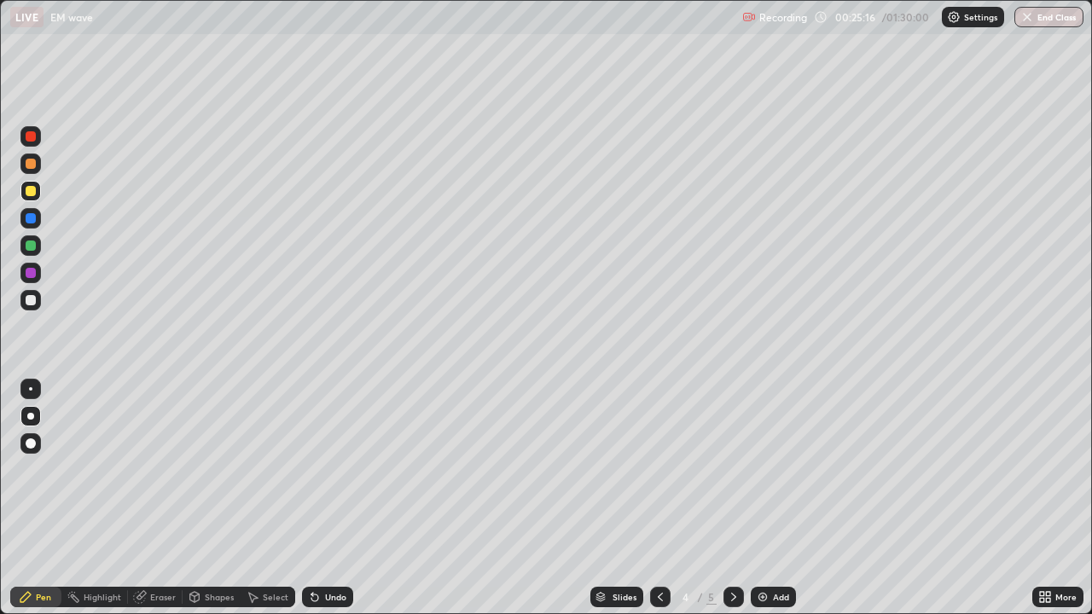
click at [318, 550] on icon at bounding box center [315, 598] width 14 height 14
click at [310, 550] on icon at bounding box center [315, 598] width 14 height 14
click at [312, 550] on icon at bounding box center [314, 598] width 7 height 7
click at [732, 550] on icon at bounding box center [734, 598] width 14 height 14
click at [263, 550] on div "Select" at bounding box center [276, 597] width 26 height 9
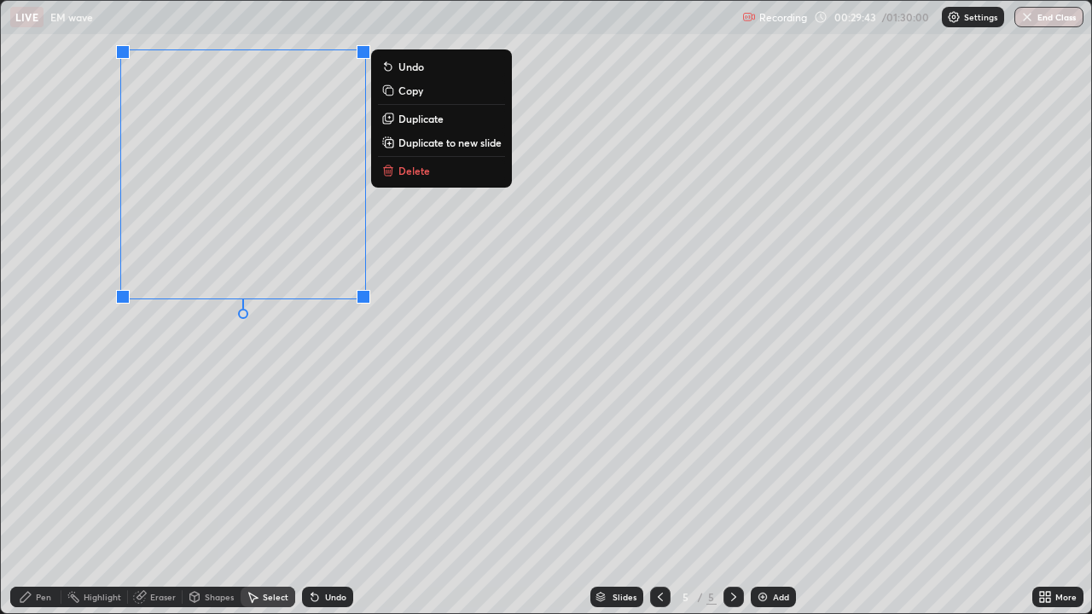
click at [402, 175] on p "Delete" at bounding box center [415, 171] width 32 height 14
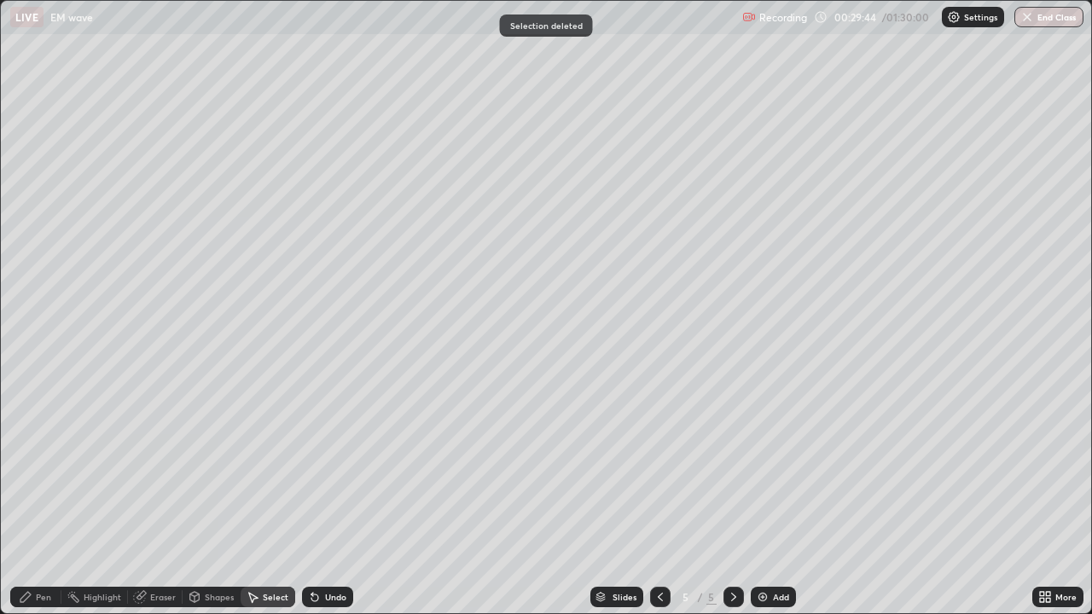
click at [42, 550] on div "Pen" at bounding box center [43, 597] width 15 height 9
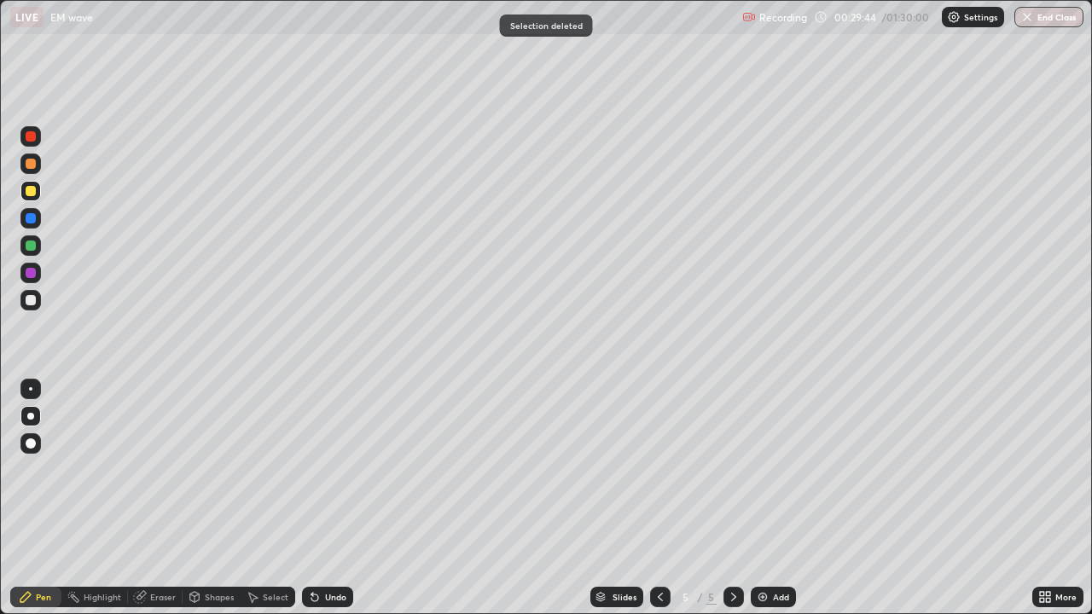
click at [30, 296] on div at bounding box center [31, 300] width 10 height 10
click at [34, 195] on div at bounding box center [30, 191] width 20 height 20
click at [312, 550] on icon at bounding box center [314, 598] width 7 height 7
click at [33, 298] on div at bounding box center [31, 300] width 10 height 10
click at [309, 550] on icon at bounding box center [315, 598] width 14 height 14
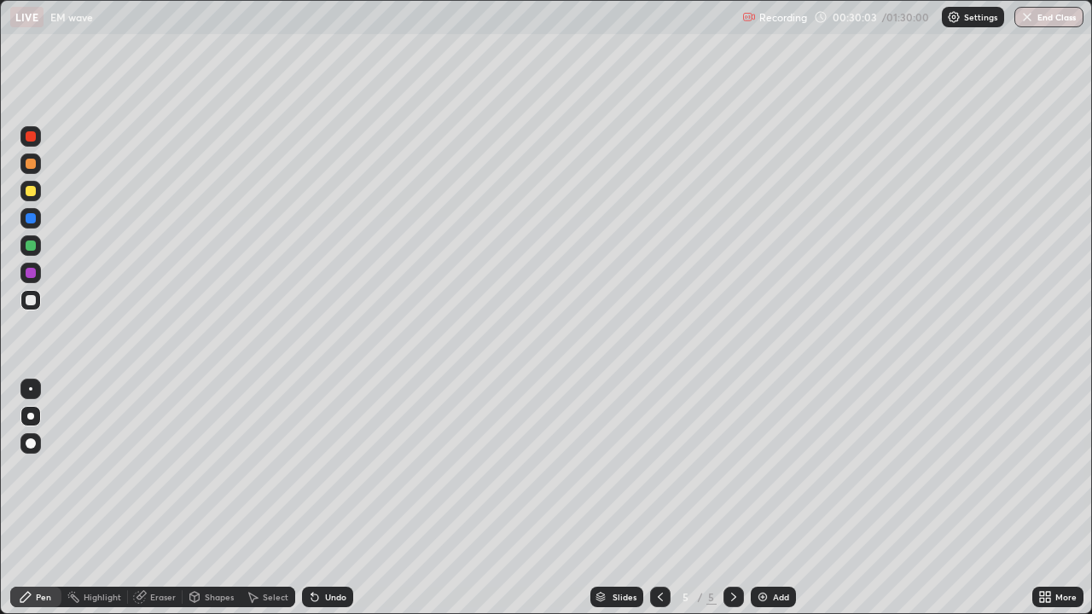
click at [319, 550] on div "Undo" at bounding box center [327, 597] width 51 height 20
click at [315, 550] on icon at bounding box center [314, 598] width 7 height 7
click at [312, 550] on icon at bounding box center [314, 598] width 7 height 7
click at [311, 550] on icon at bounding box center [314, 598] width 7 height 7
click at [659, 550] on icon at bounding box center [661, 598] width 14 height 14
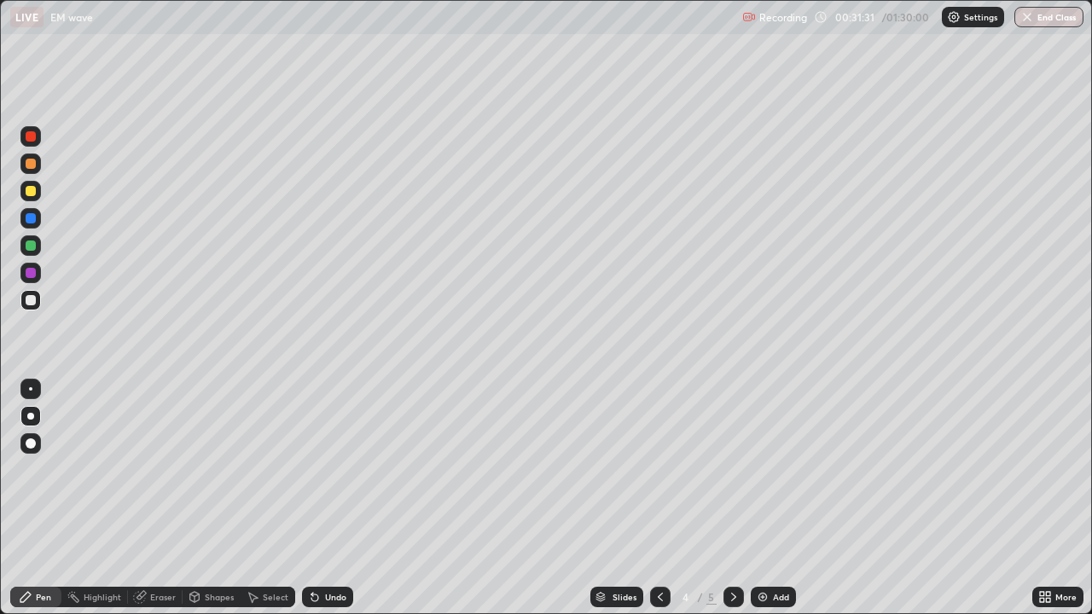
click at [734, 550] on icon at bounding box center [734, 598] width 14 height 14
click at [658, 550] on icon at bounding box center [660, 597] width 5 height 9
click at [659, 550] on icon at bounding box center [661, 598] width 14 height 14
click at [730, 550] on icon at bounding box center [734, 598] width 14 height 14
click at [732, 550] on icon at bounding box center [734, 598] width 14 height 14
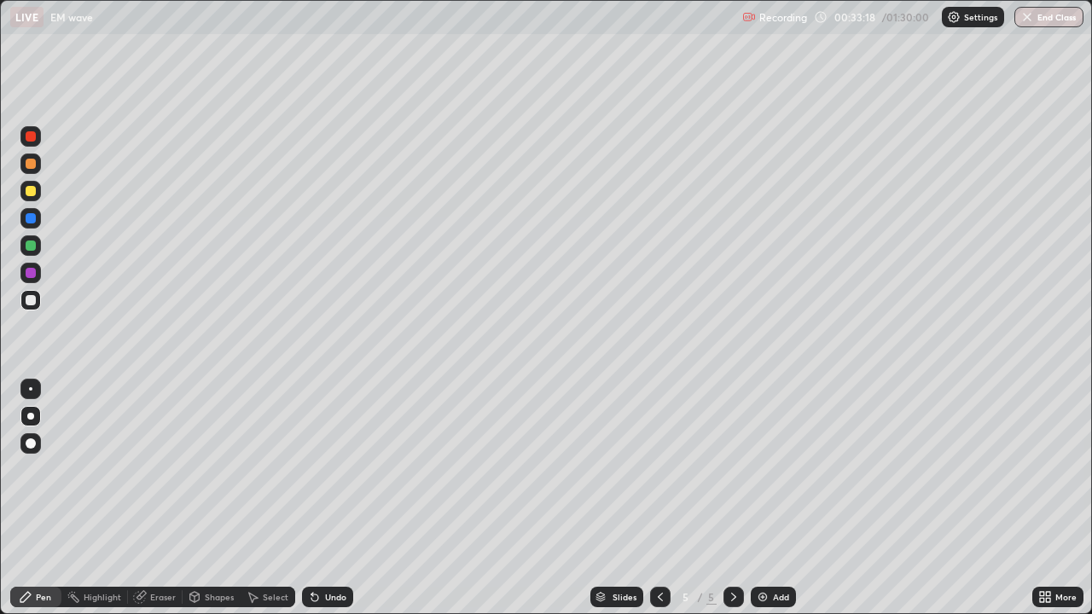
click at [660, 550] on icon at bounding box center [661, 598] width 14 height 14
click at [730, 550] on icon at bounding box center [734, 598] width 14 height 14
click at [33, 137] on div at bounding box center [31, 136] width 10 height 10
click at [659, 550] on icon at bounding box center [661, 598] width 14 height 14
click at [731, 550] on div at bounding box center [734, 597] width 20 height 20
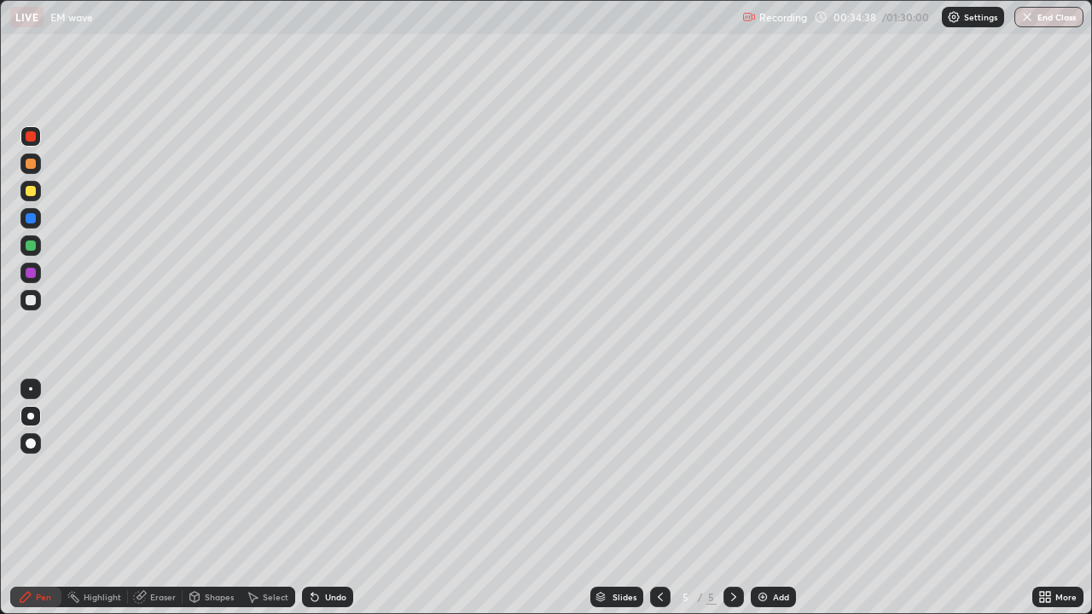
click at [32, 296] on div at bounding box center [31, 300] width 10 height 10
click at [325, 550] on div "Undo" at bounding box center [335, 597] width 21 height 9
click at [34, 166] on div at bounding box center [31, 164] width 10 height 10
click at [162, 550] on div "Eraser" at bounding box center [155, 597] width 55 height 20
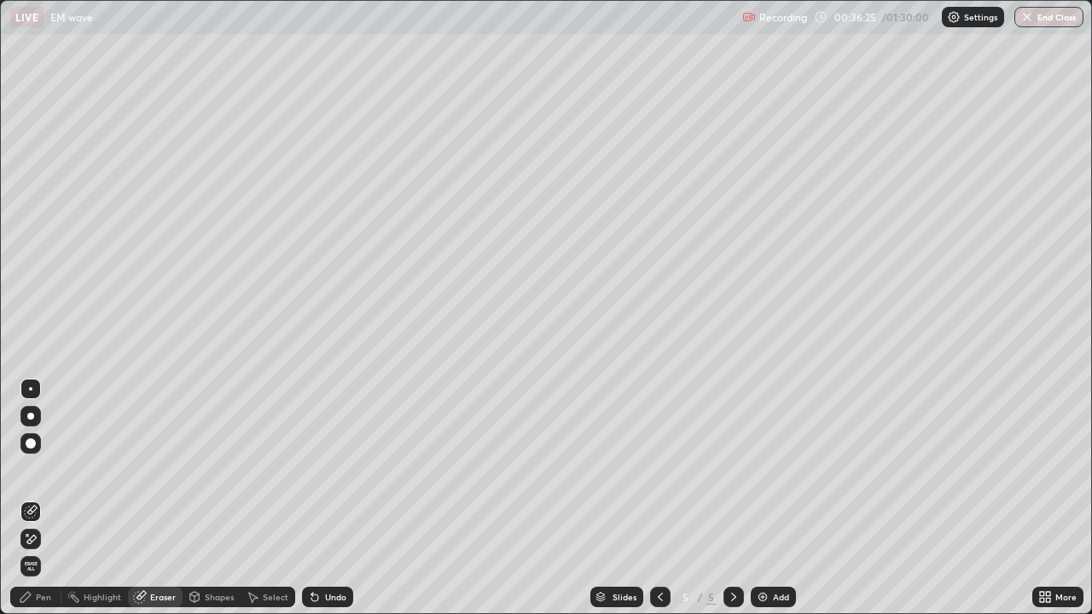
click at [41, 550] on div "Pen" at bounding box center [43, 597] width 15 height 9
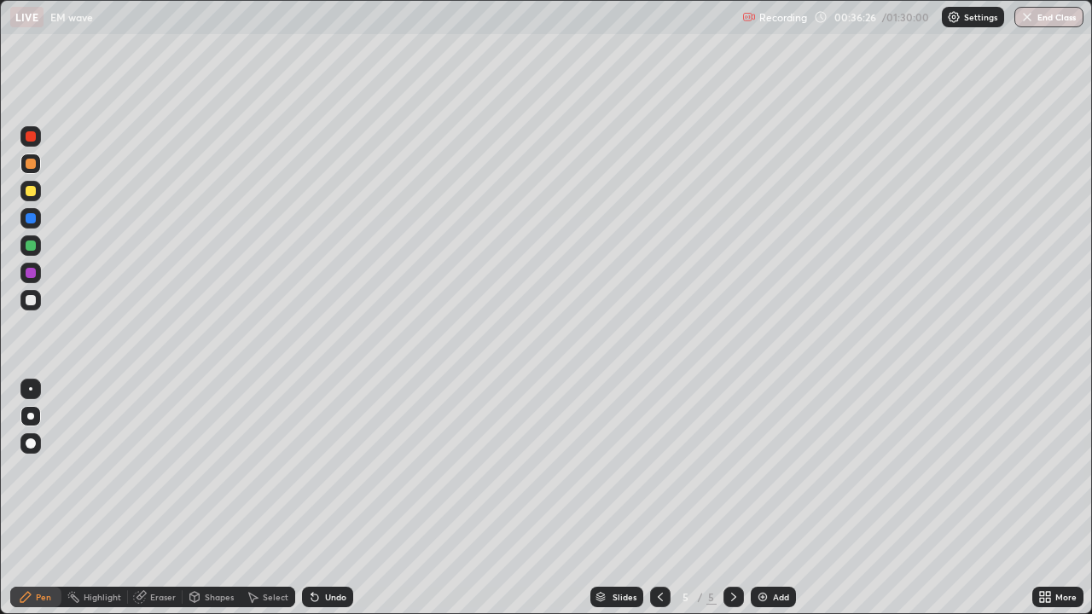
click at [39, 299] on div at bounding box center [30, 300] width 20 height 20
click at [160, 550] on div "Eraser" at bounding box center [163, 597] width 26 height 9
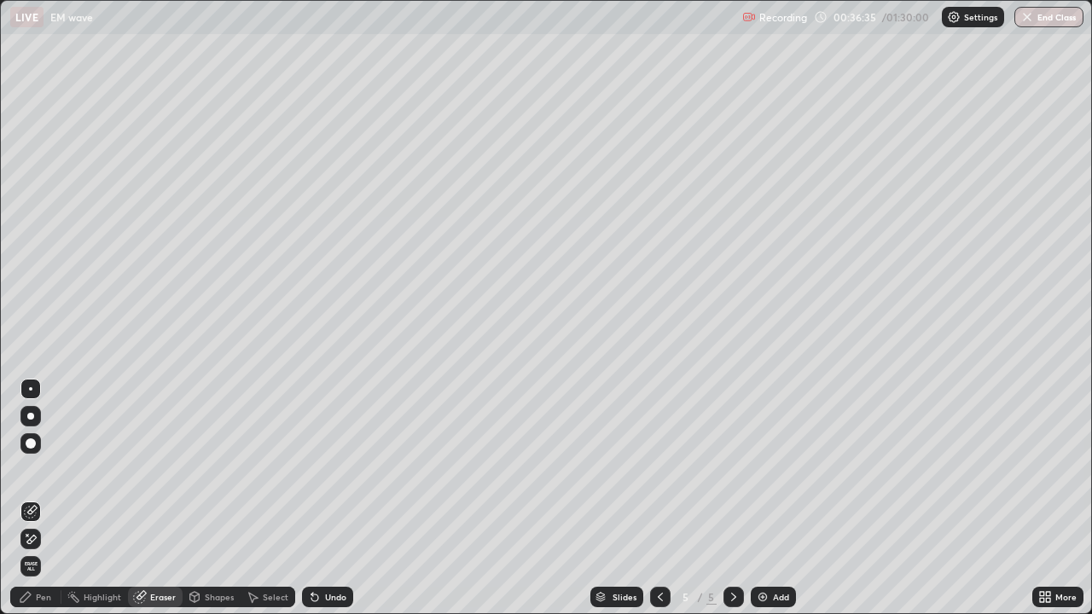
click at [38, 550] on div "Pen" at bounding box center [43, 597] width 15 height 9
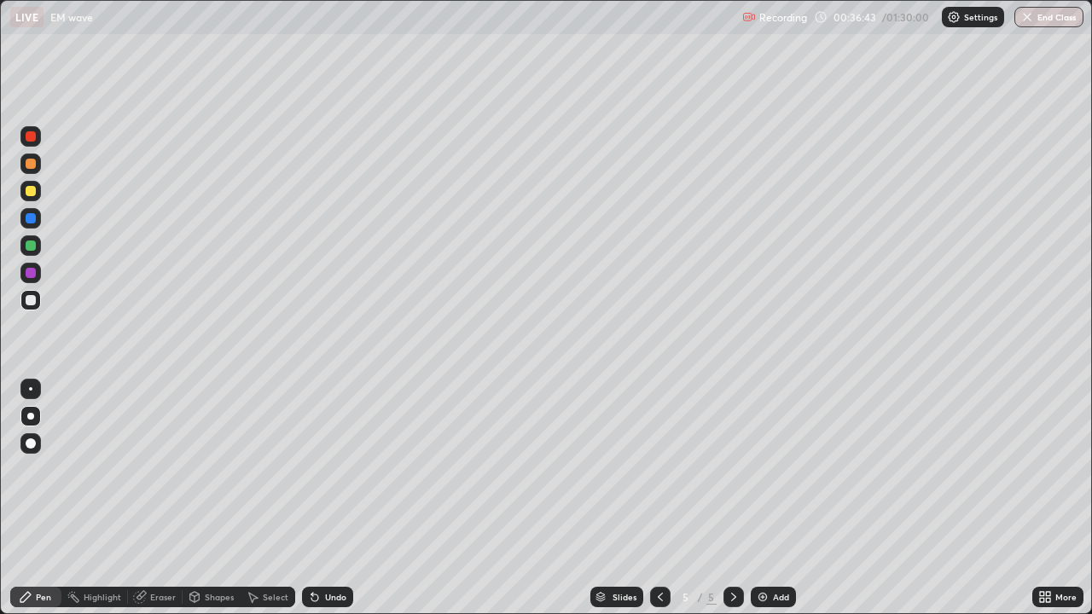
click at [311, 550] on icon at bounding box center [312, 594] width 2 height 2
click at [312, 550] on icon at bounding box center [314, 598] width 7 height 7
click at [323, 550] on div "Undo" at bounding box center [327, 597] width 51 height 20
click at [330, 550] on div "Undo" at bounding box center [335, 597] width 21 height 9
click at [322, 550] on div "Undo" at bounding box center [327, 597] width 51 height 20
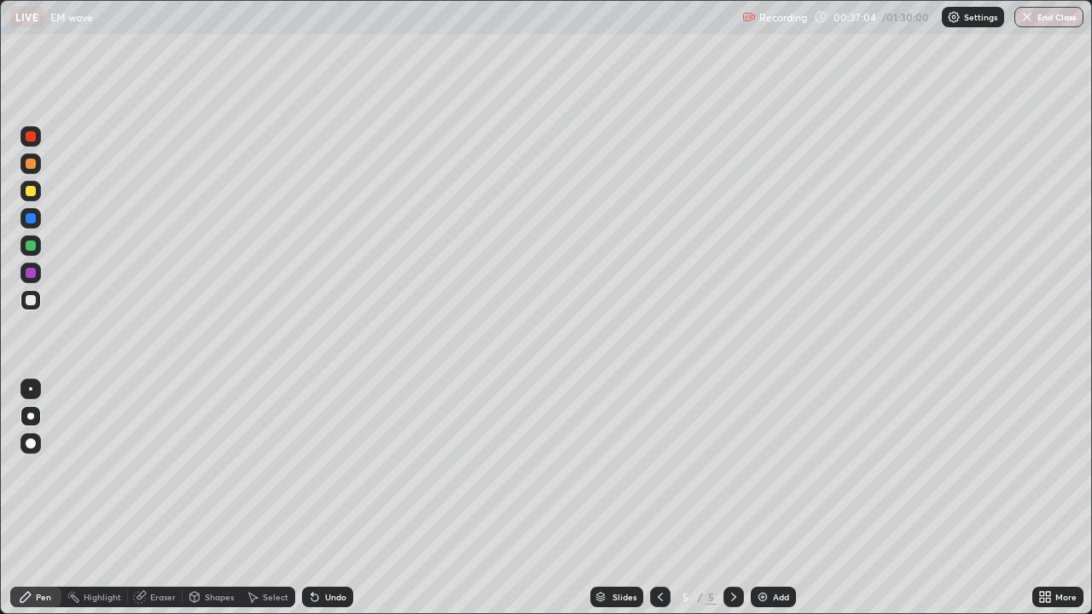
click at [322, 550] on div "Undo" at bounding box center [327, 597] width 51 height 20
click at [257, 550] on icon at bounding box center [253, 598] width 14 height 14
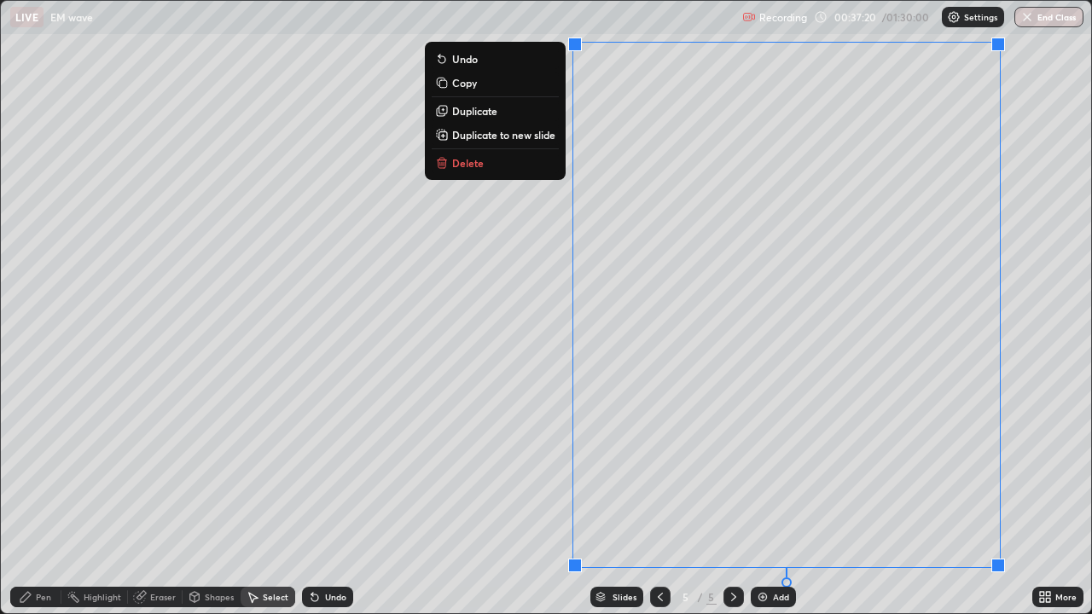
click at [503, 139] on p "Duplicate to new slide" at bounding box center [503, 135] width 103 height 14
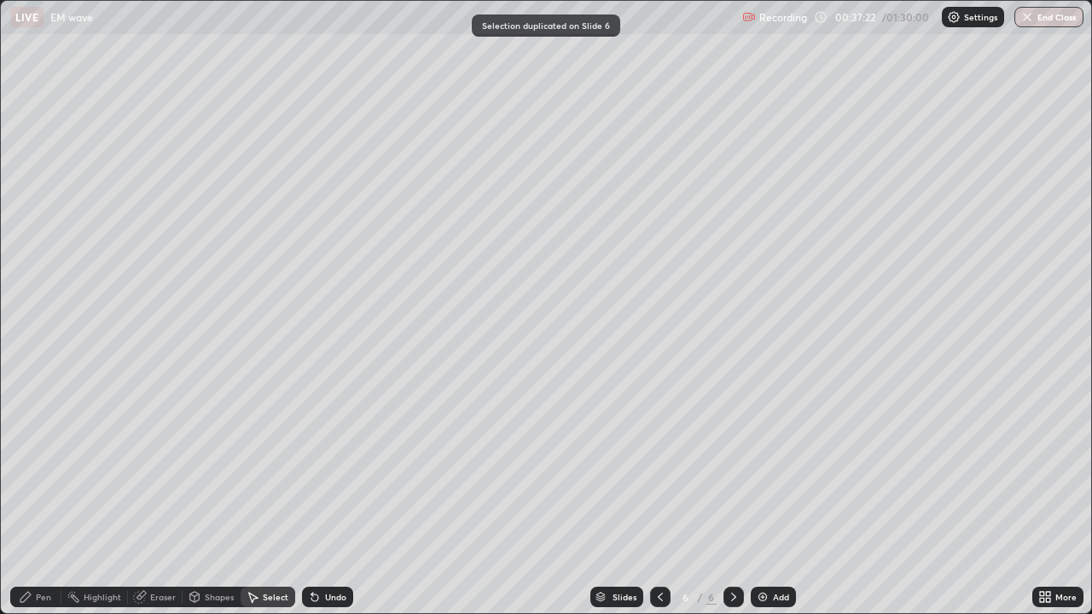
click at [34, 550] on div "Pen" at bounding box center [35, 597] width 51 height 20
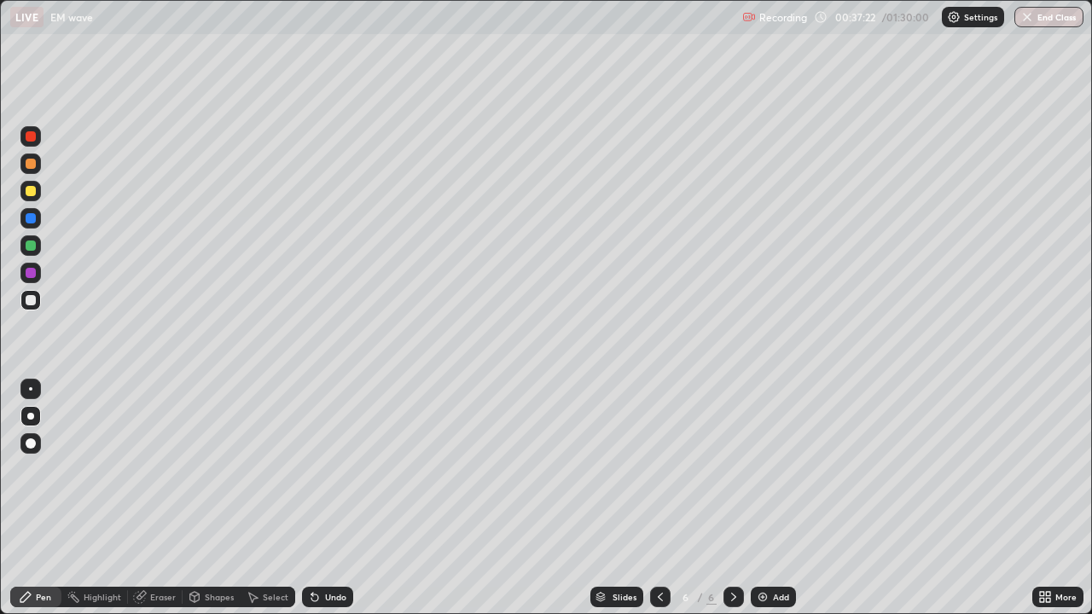
click at [32, 195] on div at bounding box center [31, 191] width 10 height 10
click at [32, 302] on div at bounding box center [31, 300] width 10 height 10
click at [311, 550] on icon at bounding box center [314, 598] width 7 height 7
click at [308, 550] on icon at bounding box center [315, 598] width 14 height 14
click at [28, 194] on div at bounding box center [31, 191] width 10 height 10
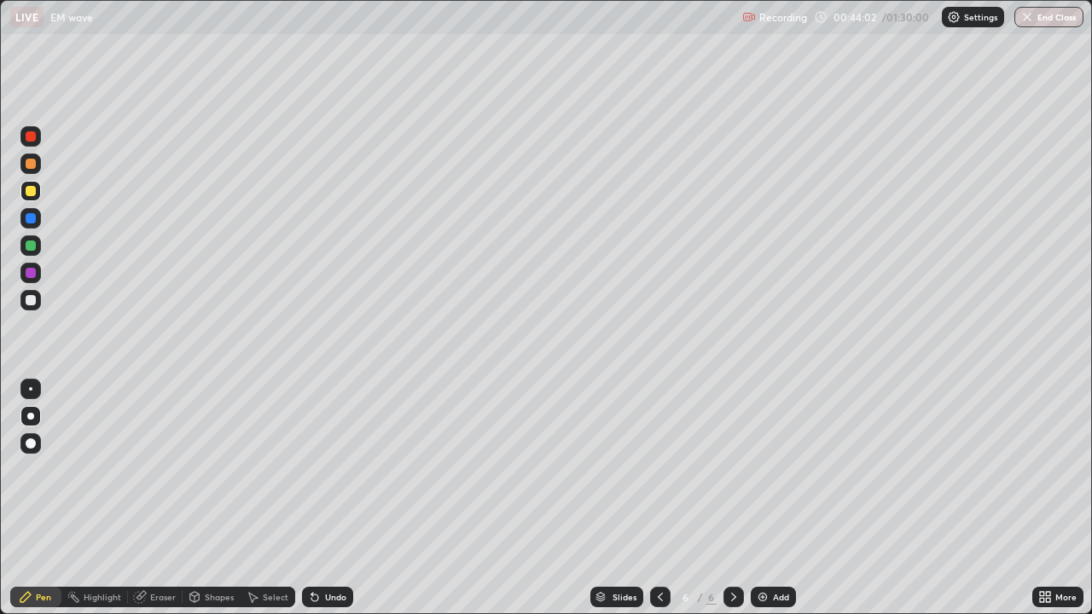
click at [31, 144] on div at bounding box center [30, 136] width 20 height 20
click at [31, 303] on div at bounding box center [31, 300] width 10 height 10
click at [29, 198] on div at bounding box center [30, 191] width 20 height 20
click at [29, 166] on div at bounding box center [31, 164] width 10 height 10
click at [317, 550] on icon at bounding box center [315, 598] width 14 height 14
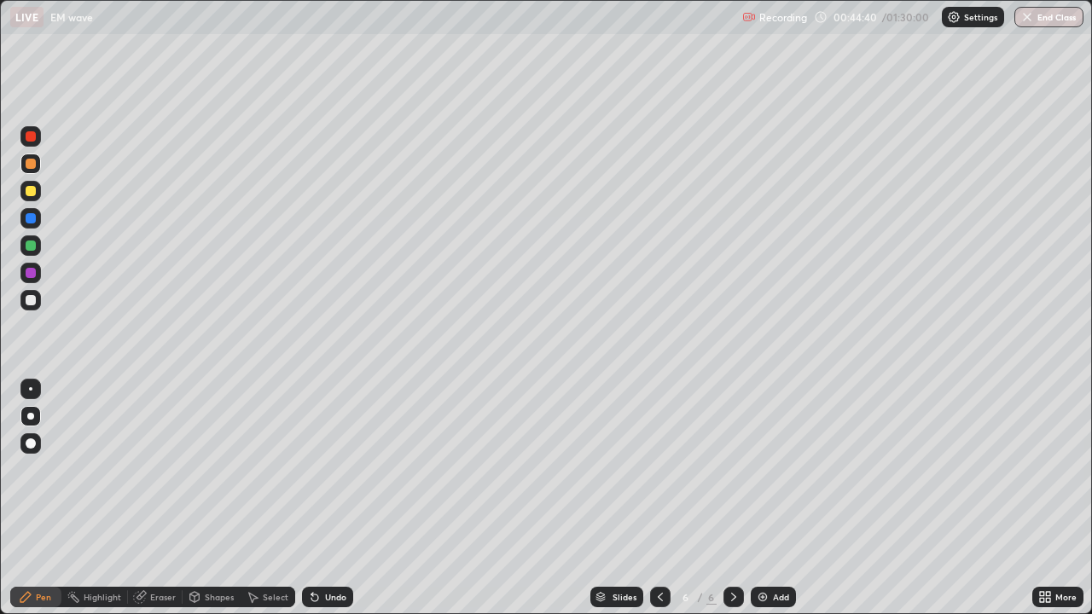
click at [322, 550] on div "Undo" at bounding box center [327, 597] width 51 height 20
click at [319, 550] on div "Undo" at bounding box center [327, 597] width 51 height 20
click at [315, 550] on icon at bounding box center [315, 598] width 14 height 14
click at [316, 550] on icon at bounding box center [315, 598] width 14 height 14
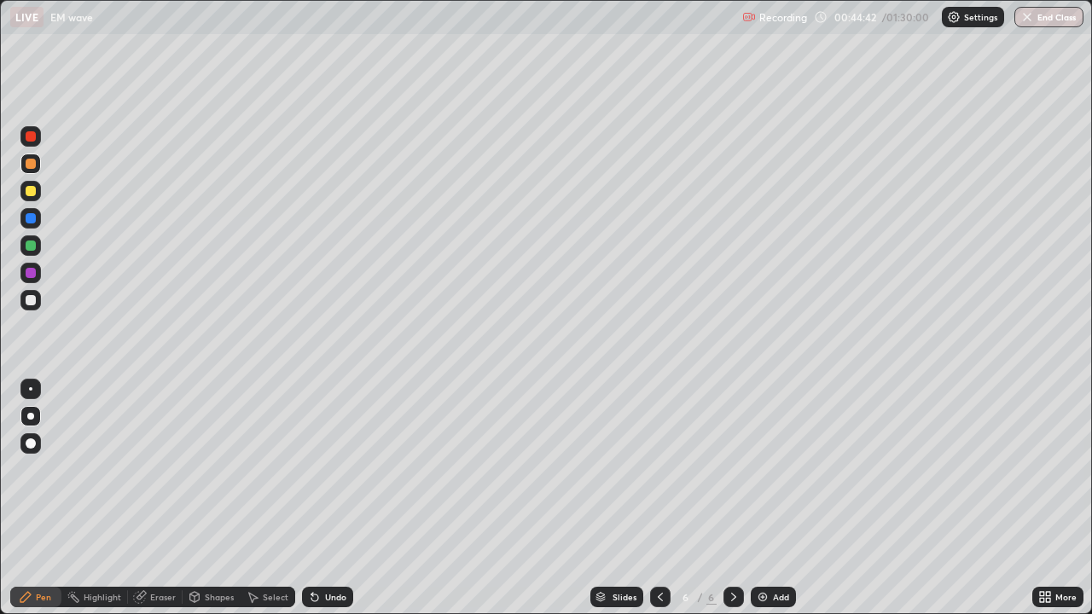
click at [311, 550] on icon at bounding box center [314, 598] width 7 height 7
click at [259, 550] on div "Select" at bounding box center [268, 597] width 55 height 20
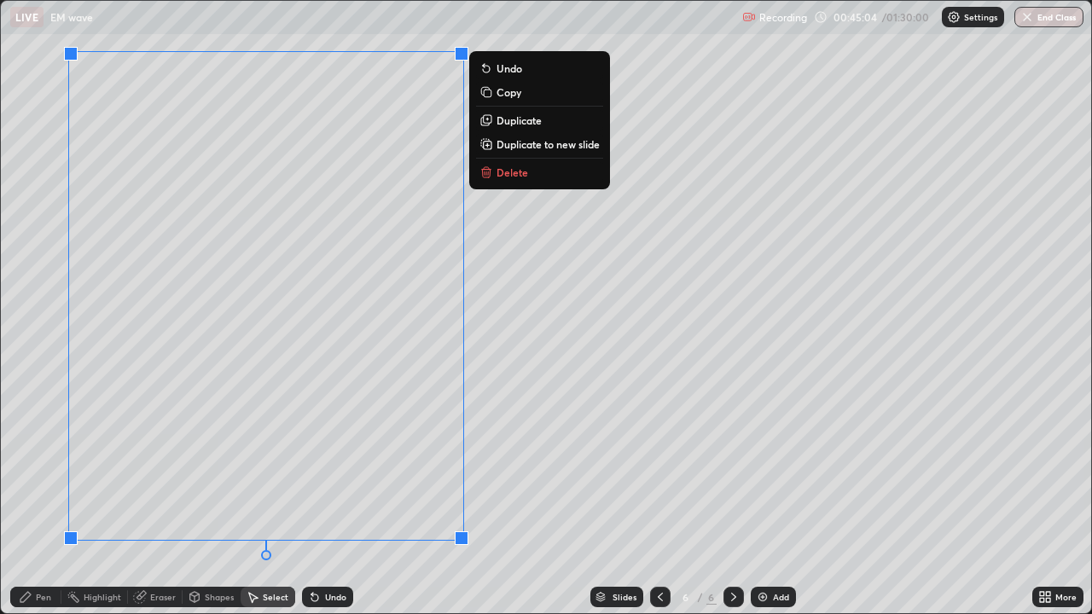
click at [512, 143] on p "Duplicate to new slide" at bounding box center [548, 144] width 103 height 14
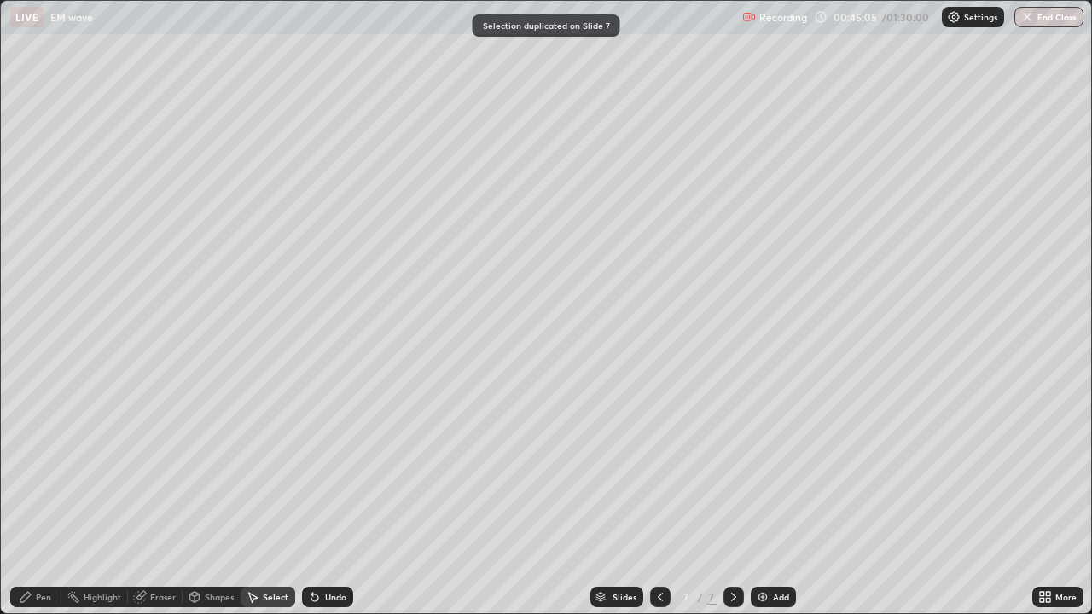
click at [34, 550] on div "Pen" at bounding box center [35, 597] width 51 height 20
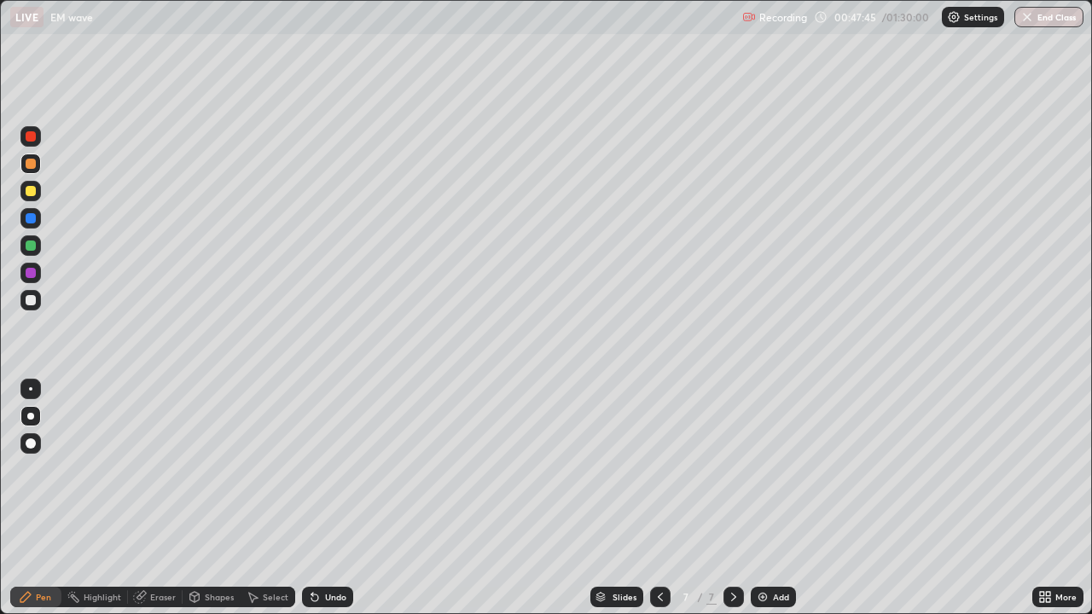
click at [32, 192] on div at bounding box center [31, 191] width 10 height 10
click at [311, 550] on icon at bounding box center [314, 598] width 7 height 7
click at [313, 550] on icon at bounding box center [315, 598] width 14 height 14
click at [311, 550] on icon at bounding box center [312, 594] width 2 height 2
click at [313, 550] on icon at bounding box center [314, 598] width 7 height 7
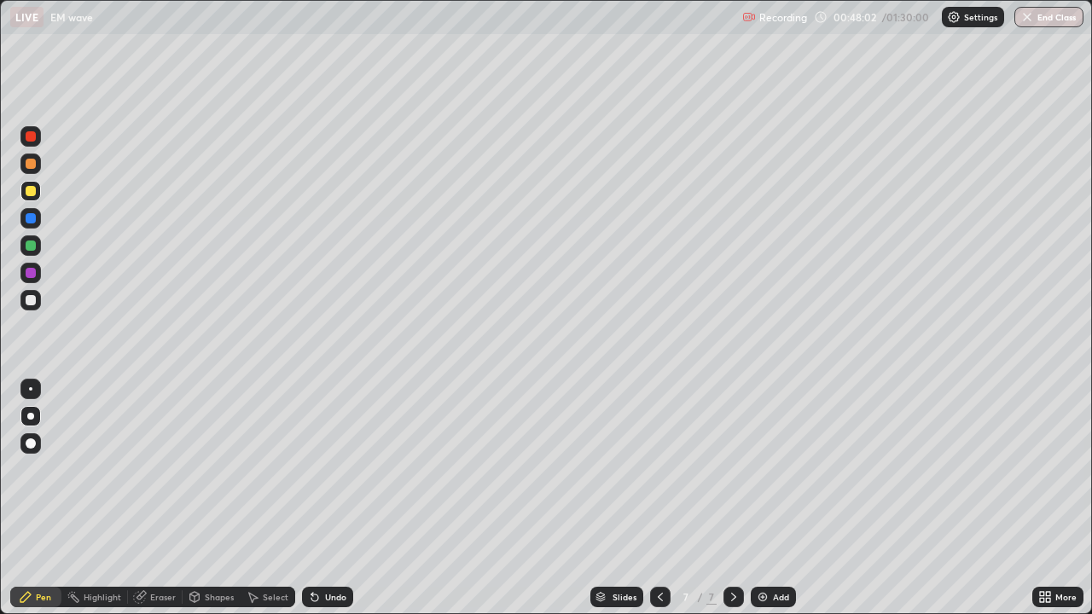
click at [311, 550] on icon at bounding box center [312, 594] width 2 height 2
click at [314, 550] on icon at bounding box center [315, 598] width 14 height 14
click at [312, 550] on icon at bounding box center [314, 598] width 7 height 7
click at [315, 550] on icon at bounding box center [314, 598] width 7 height 7
click at [34, 304] on div at bounding box center [31, 300] width 10 height 10
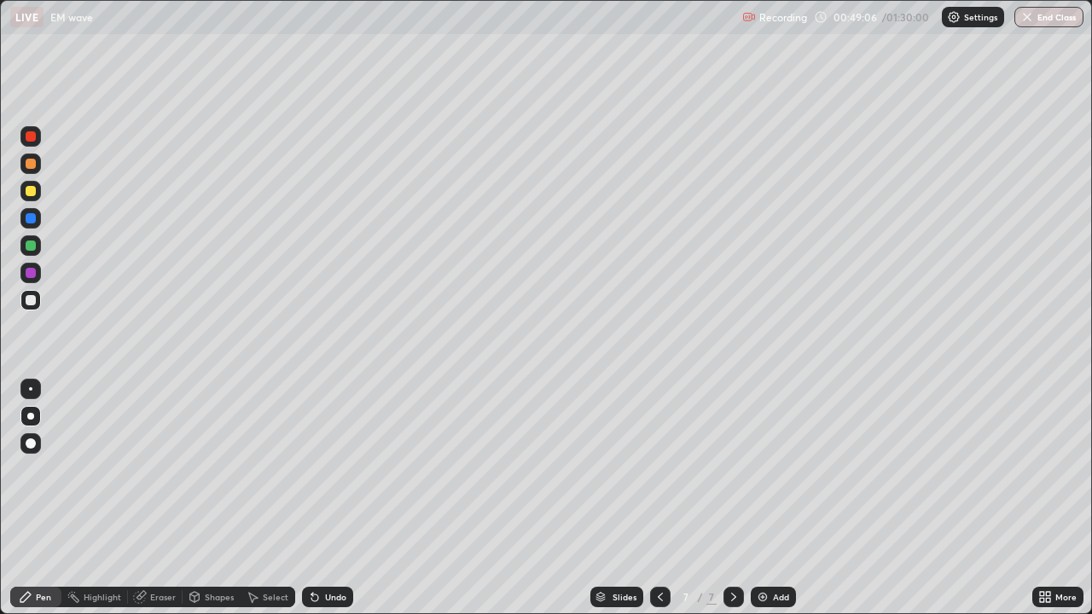
click at [325, 550] on div "Undo" at bounding box center [335, 597] width 21 height 9
click at [335, 550] on div "Undo" at bounding box center [327, 597] width 51 height 20
click at [334, 550] on div "Undo" at bounding box center [335, 597] width 21 height 9
click at [759, 550] on img at bounding box center [763, 598] width 14 height 14
click at [31, 194] on div at bounding box center [31, 191] width 10 height 10
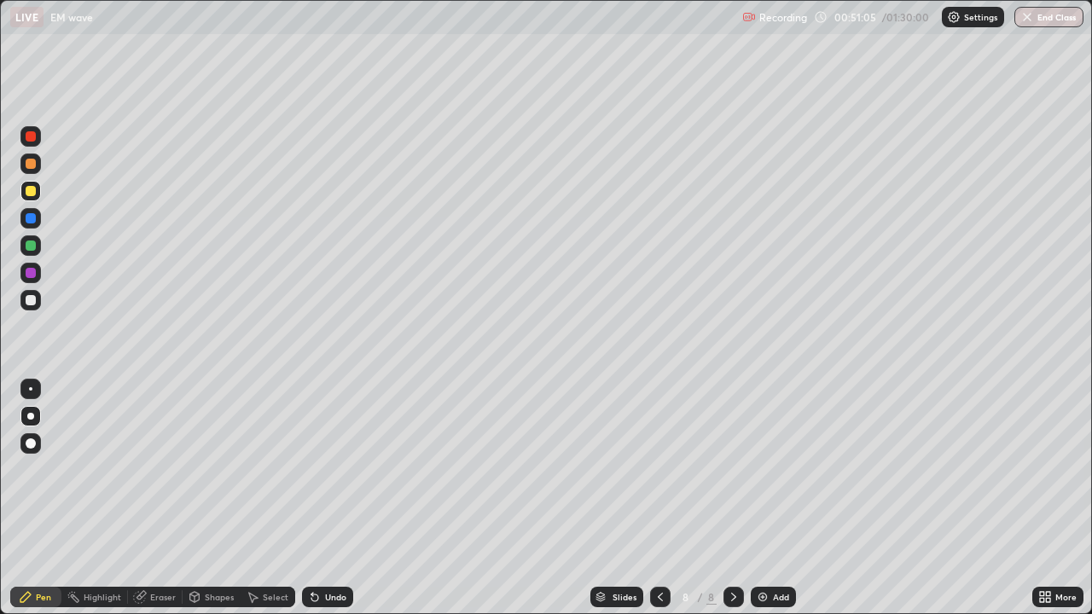
click at [311, 550] on icon at bounding box center [314, 598] width 7 height 7
click at [325, 550] on div "Undo" at bounding box center [335, 597] width 21 height 9
click at [32, 300] on div at bounding box center [31, 300] width 10 height 10
click at [318, 550] on icon at bounding box center [315, 598] width 14 height 14
click at [321, 550] on div "Undo" at bounding box center [327, 597] width 51 height 20
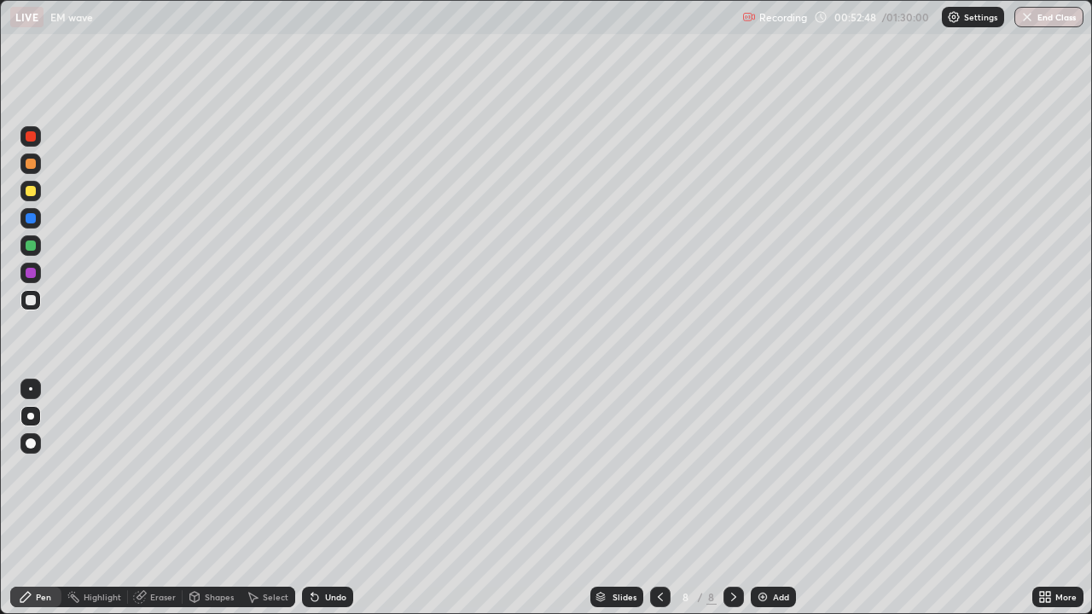
click at [35, 300] on div at bounding box center [31, 300] width 10 height 10
click at [28, 192] on div at bounding box center [31, 191] width 10 height 10
click at [320, 550] on div "Undo" at bounding box center [327, 597] width 51 height 20
click at [758, 550] on img at bounding box center [763, 598] width 14 height 14
click at [328, 550] on div "Undo" at bounding box center [327, 597] width 51 height 20
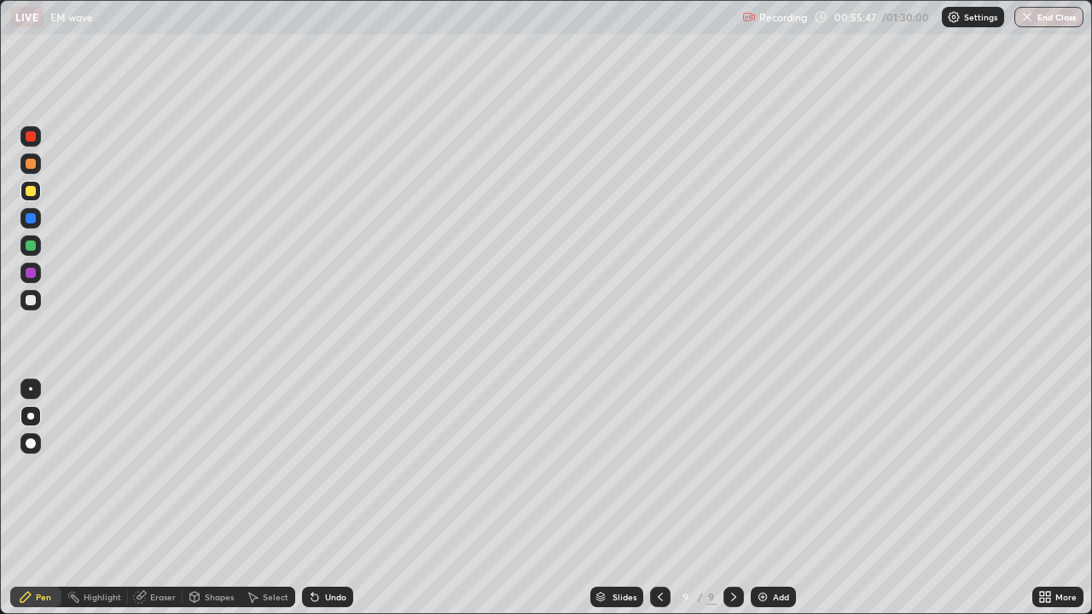
click at [321, 550] on div "Undo" at bounding box center [327, 597] width 51 height 20
click at [316, 550] on icon at bounding box center [315, 598] width 14 height 14
click at [311, 550] on icon at bounding box center [314, 598] width 7 height 7
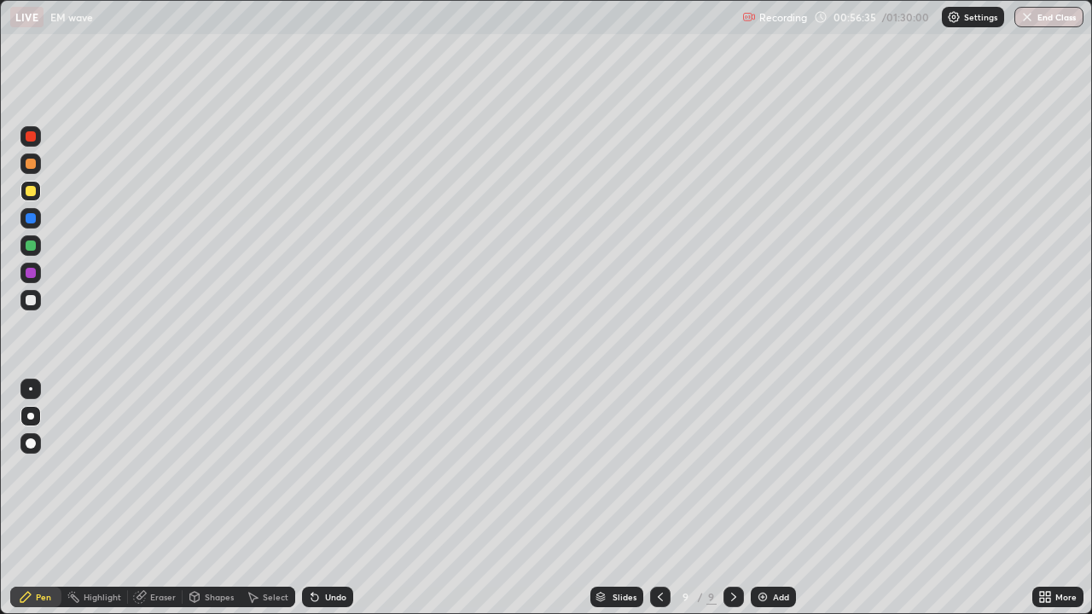
click at [31, 137] on div at bounding box center [31, 136] width 10 height 10
click at [28, 192] on div at bounding box center [31, 191] width 10 height 10
click at [32, 137] on div at bounding box center [31, 136] width 10 height 10
click at [33, 200] on div at bounding box center [30, 191] width 20 height 20
click at [311, 550] on icon at bounding box center [312, 594] width 2 height 2
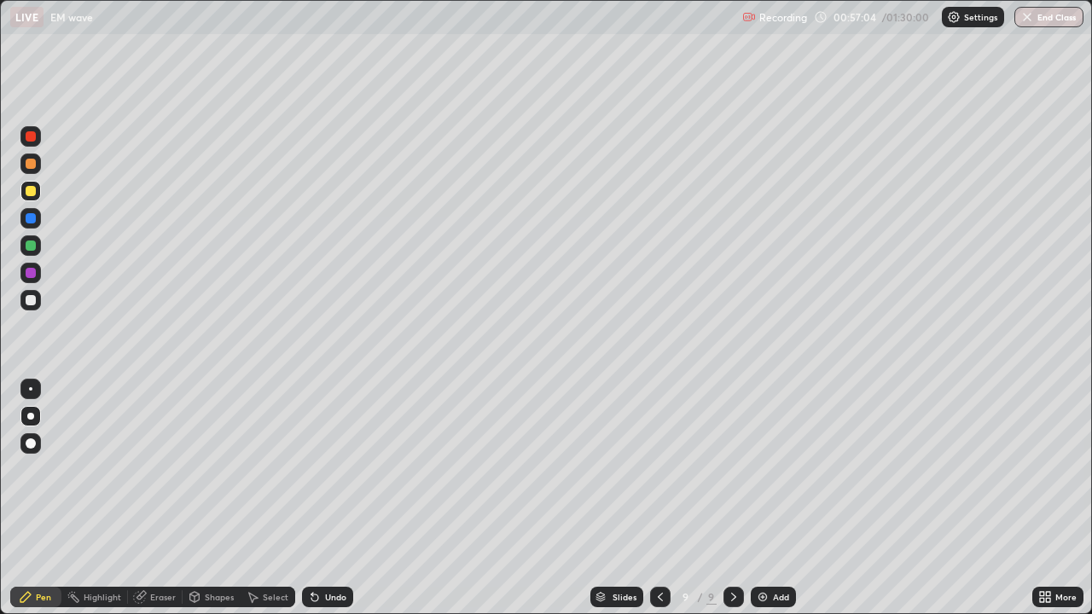
click at [313, 550] on icon at bounding box center [314, 598] width 7 height 7
click at [32, 137] on div at bounding box center [31, 136] width 10 height 10
click at [31, 165] on div at bounding box center [31, 164] width 10 height 10
click at [31, 299] on div at bounding box center [31, 300] width 10 height 10
click at [319, 550] on div "Undo" at bounding box center [327, 597] width 51 height 20
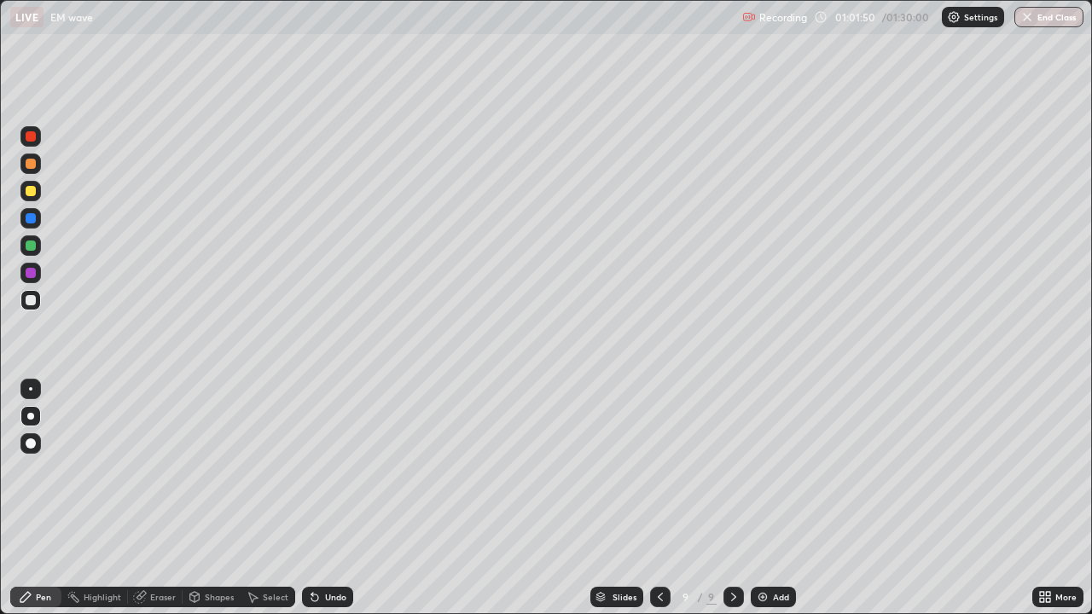
click at [1026, 17] on img "button" at bounding box center [1028, 17] width 14 height 14
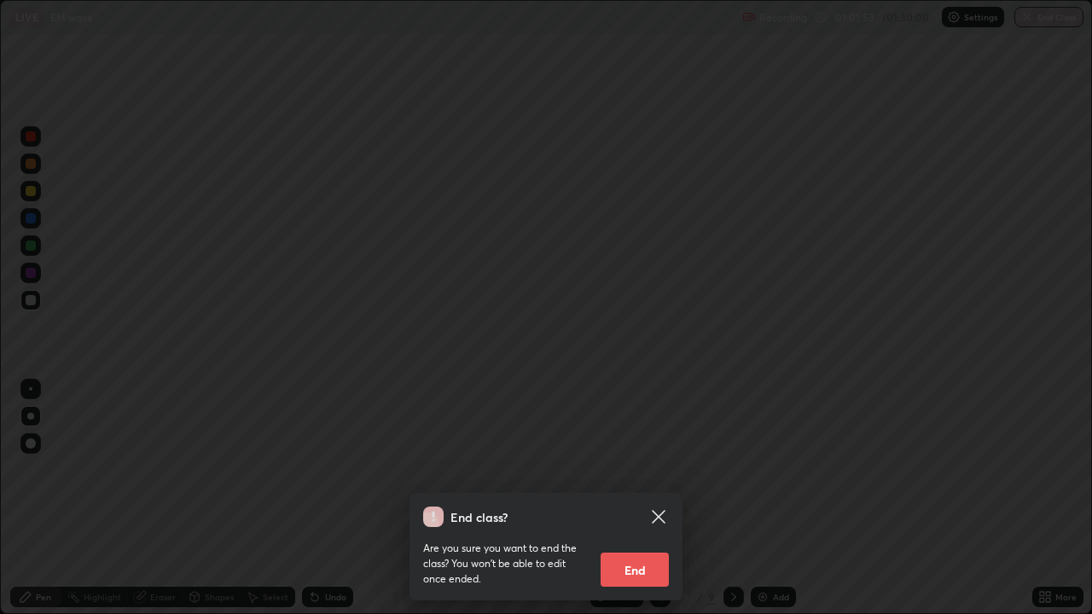
click at [633, 550] on button "End" at bounding box center [635, 570] width 68 height 34
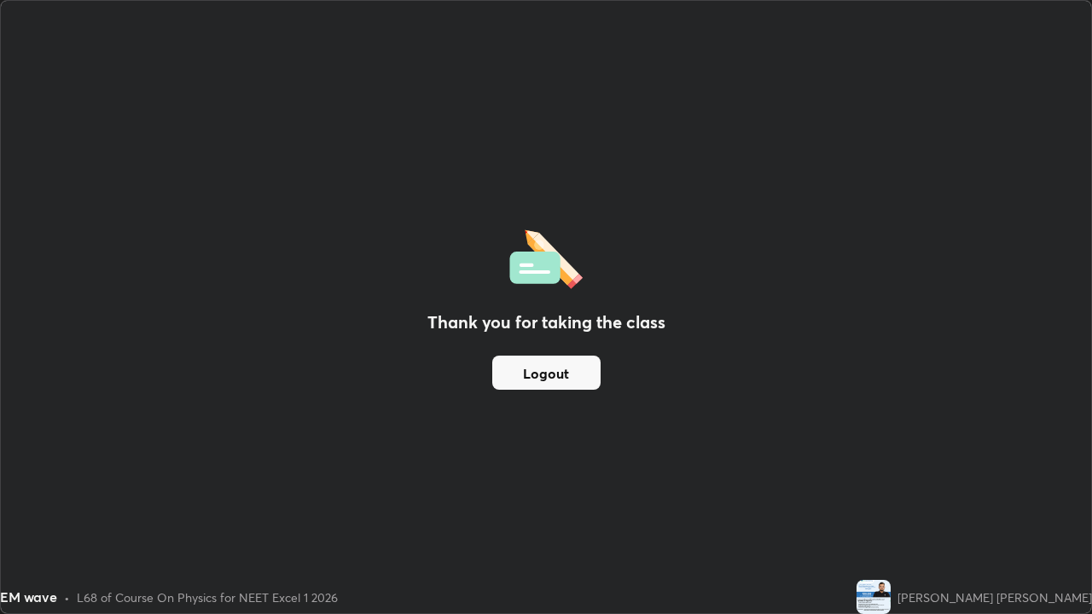
click at [535, 370] on button "Logout" at bounding box center [546, 373] width 108 height 34
click at [567, 379] on button "Logout" at bounding box center [546, 373] width 108 height 34
